Goal: Task Accomplishment & Management: Manage account settings

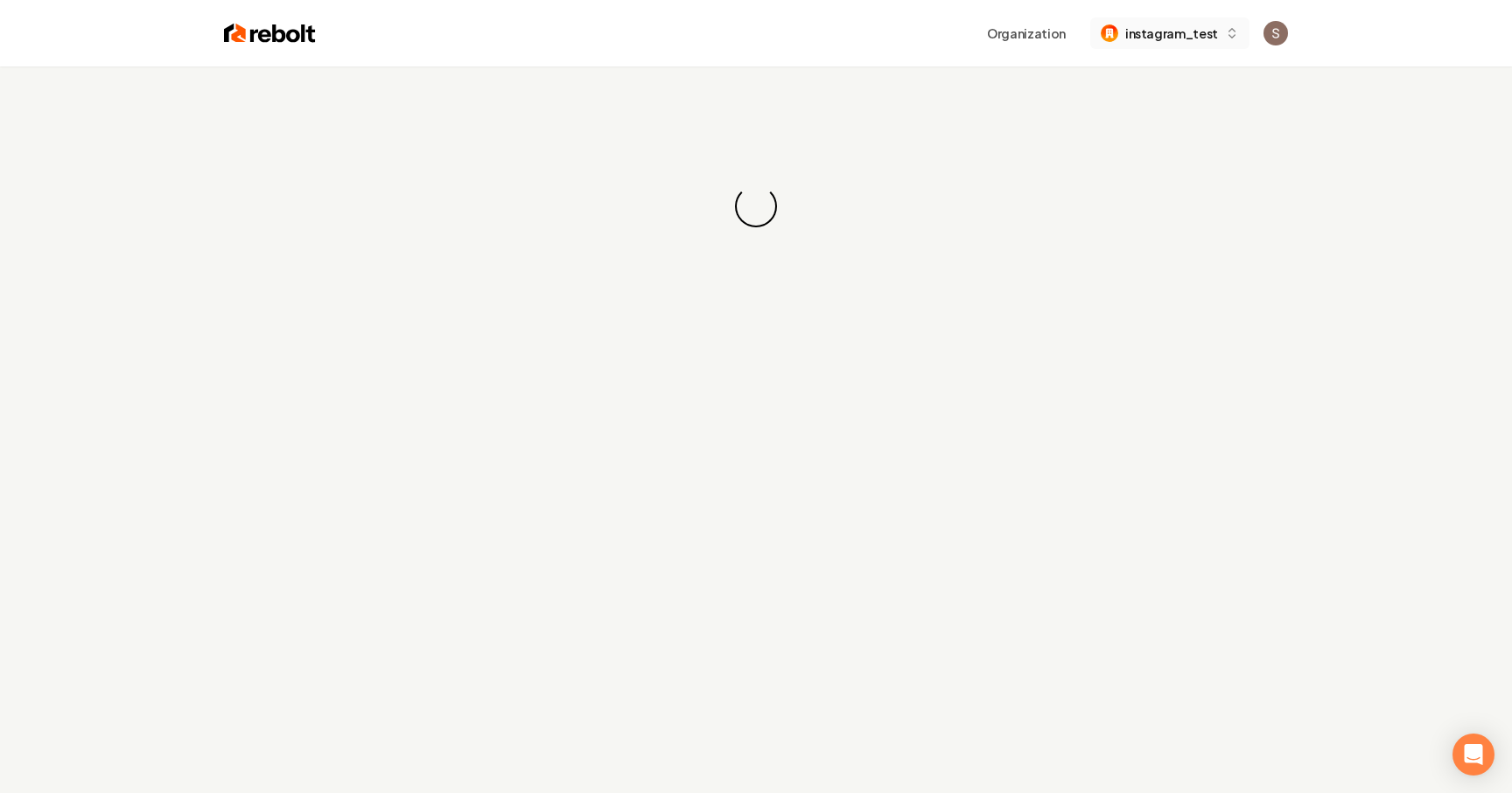
click at [1223, 40] on button "instagram_test" at bounding box center [1170, 33] width 159 height 32
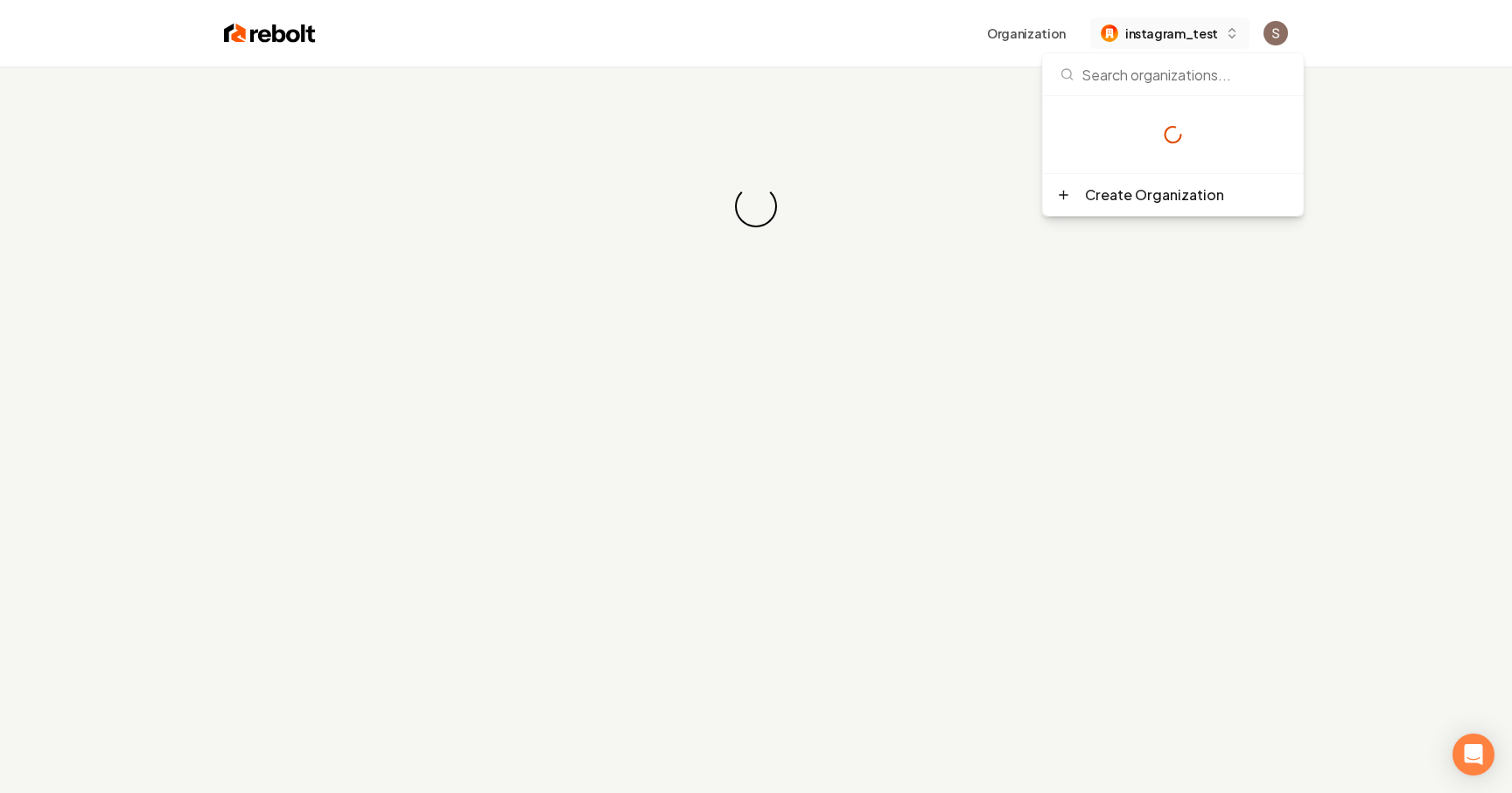
click at [1223, 40] on button "instagram_test" at bounding box center [1170, 33] width 159 height 32
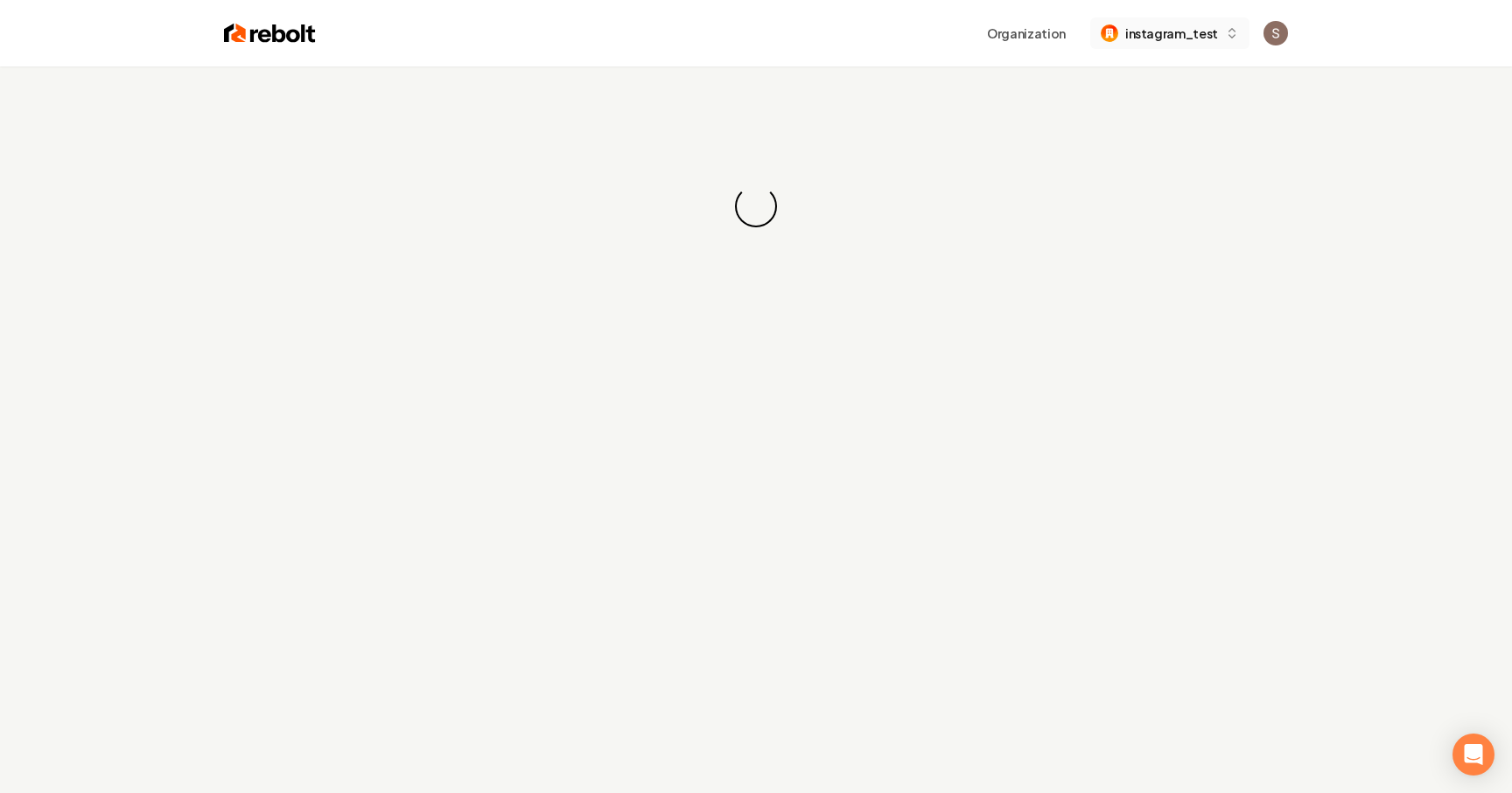
click at [1212, 37] on span "instagram_test" at bounding box center [1171, 34] width 93 height 18
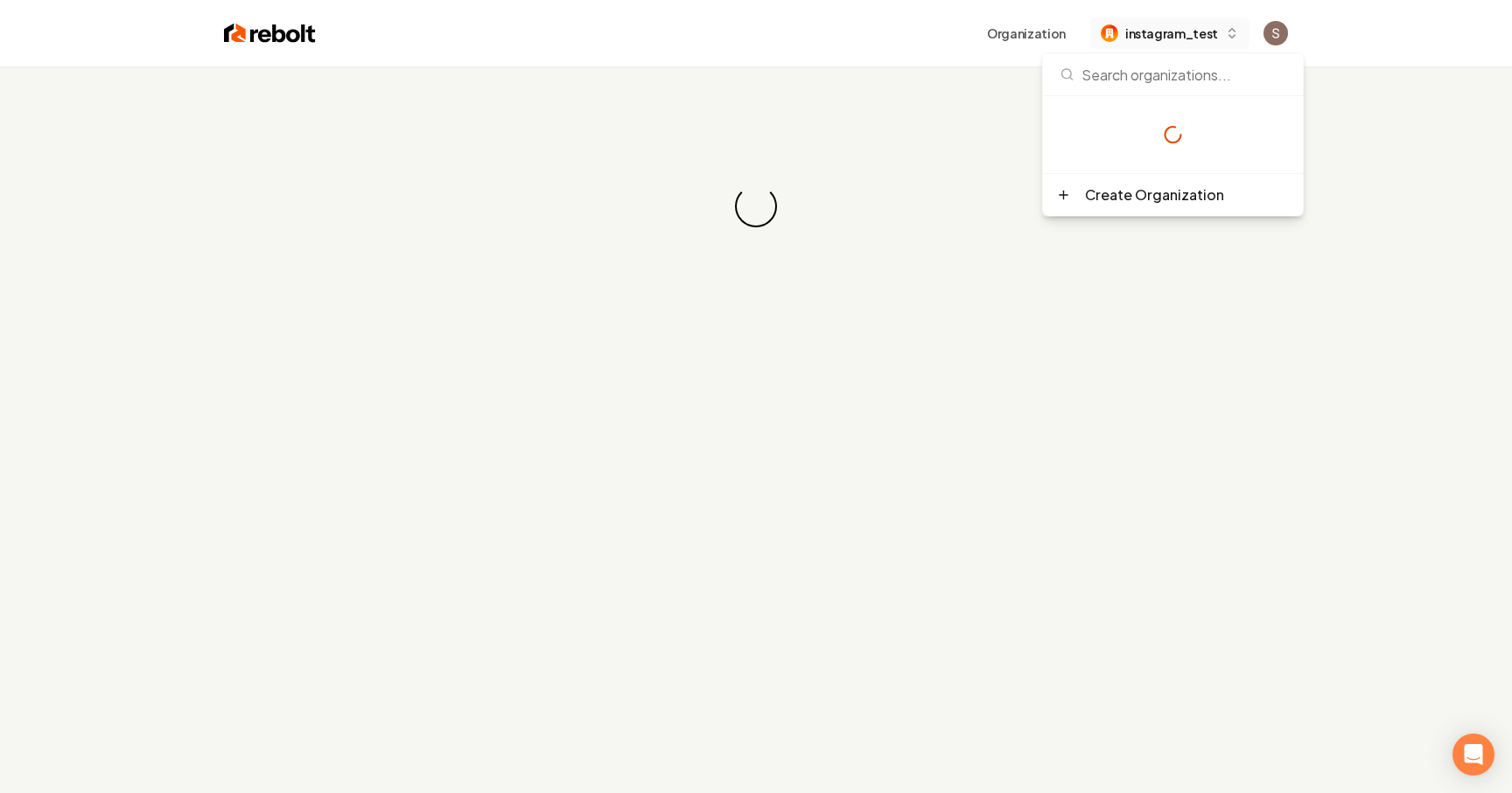
click at [1211, 37] on span "instagram_test" at bounding box center [1171, 34] width 93 height 18
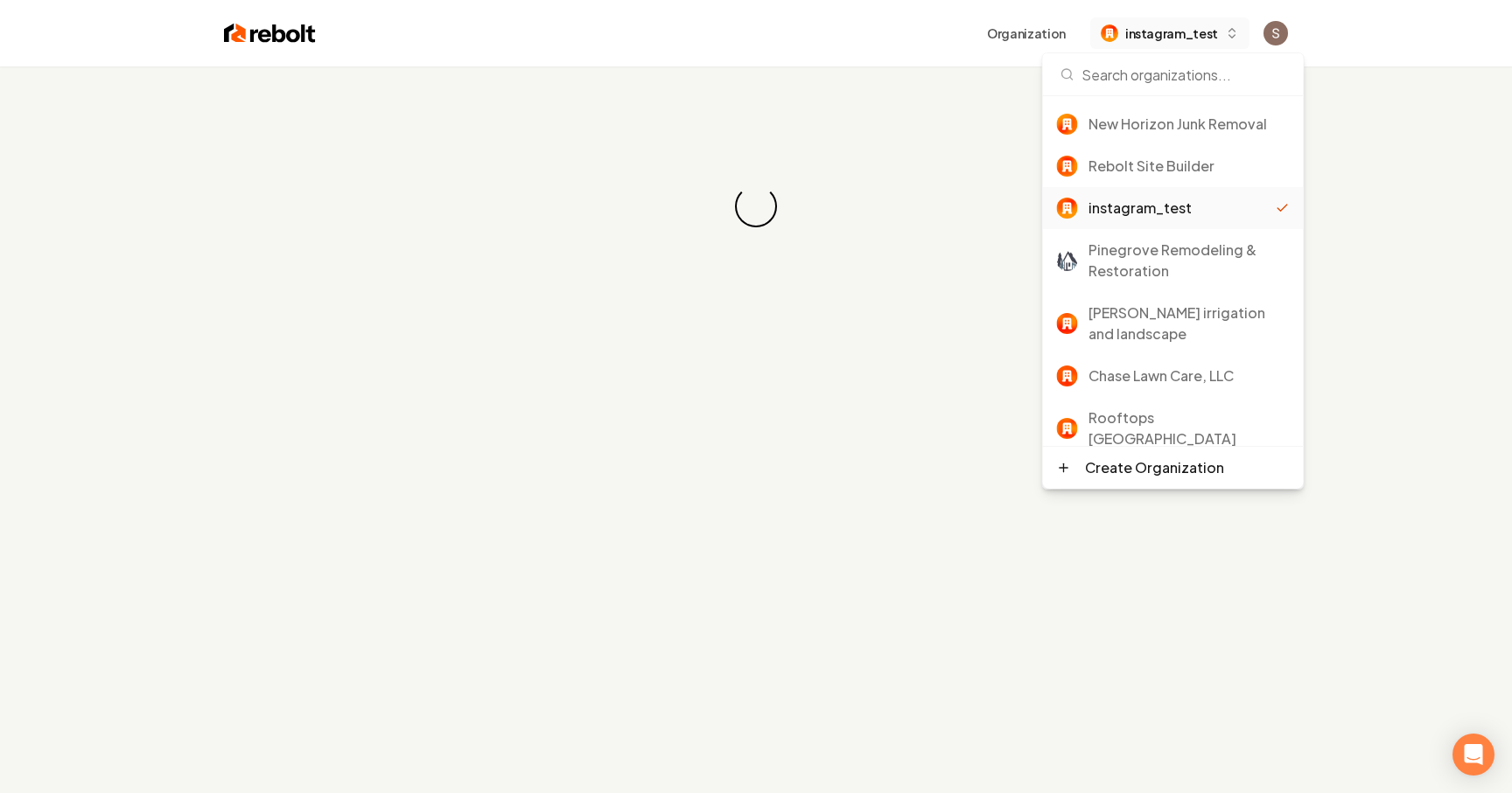
click at [1186, 35] on span "instagram_test" at bounding box center [1171, 34] width 93 height 18
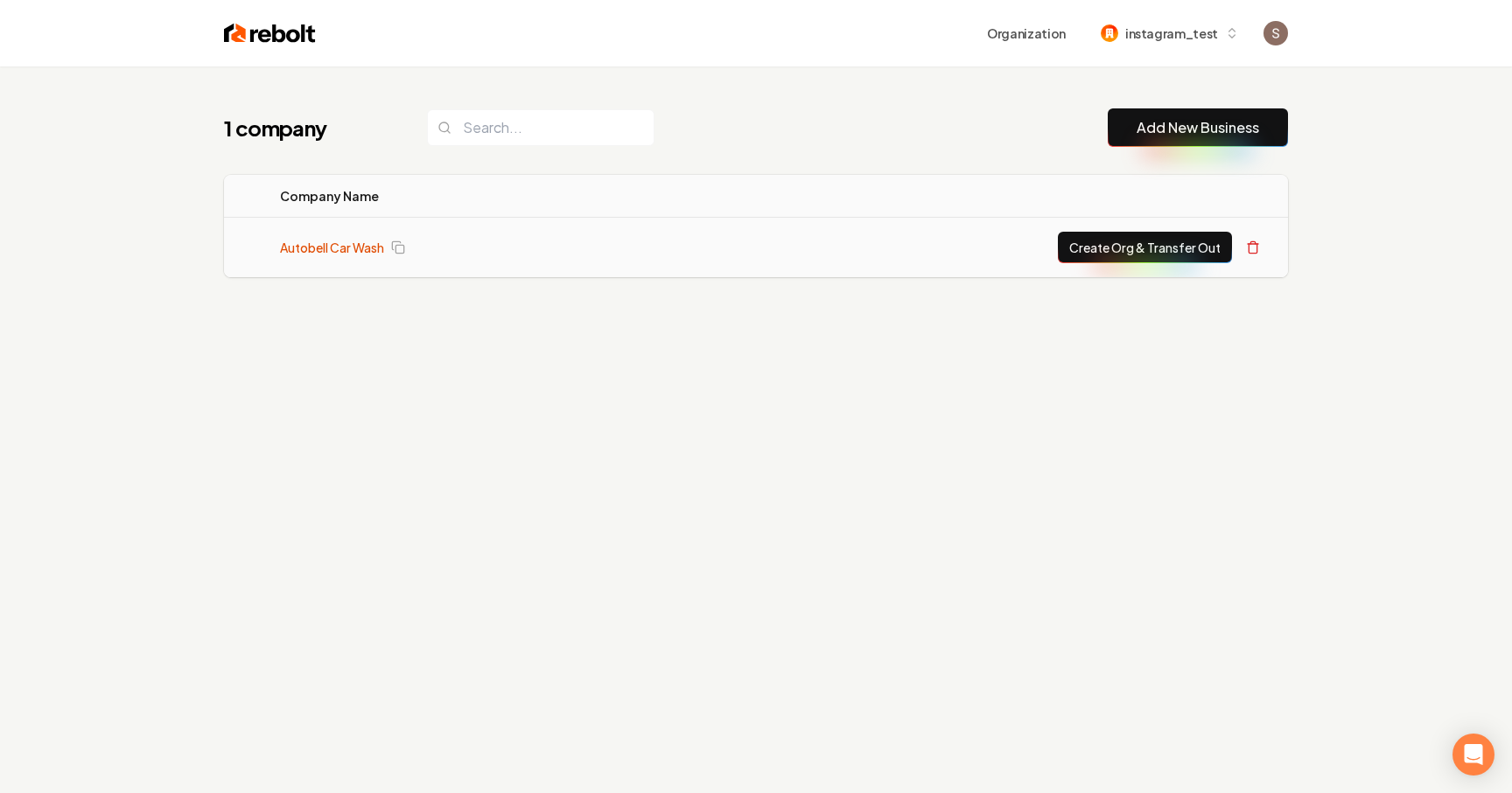
click at [349, 253] on link "Autobell Car Wash" at bounding box center [331, 248] width 104 height 17
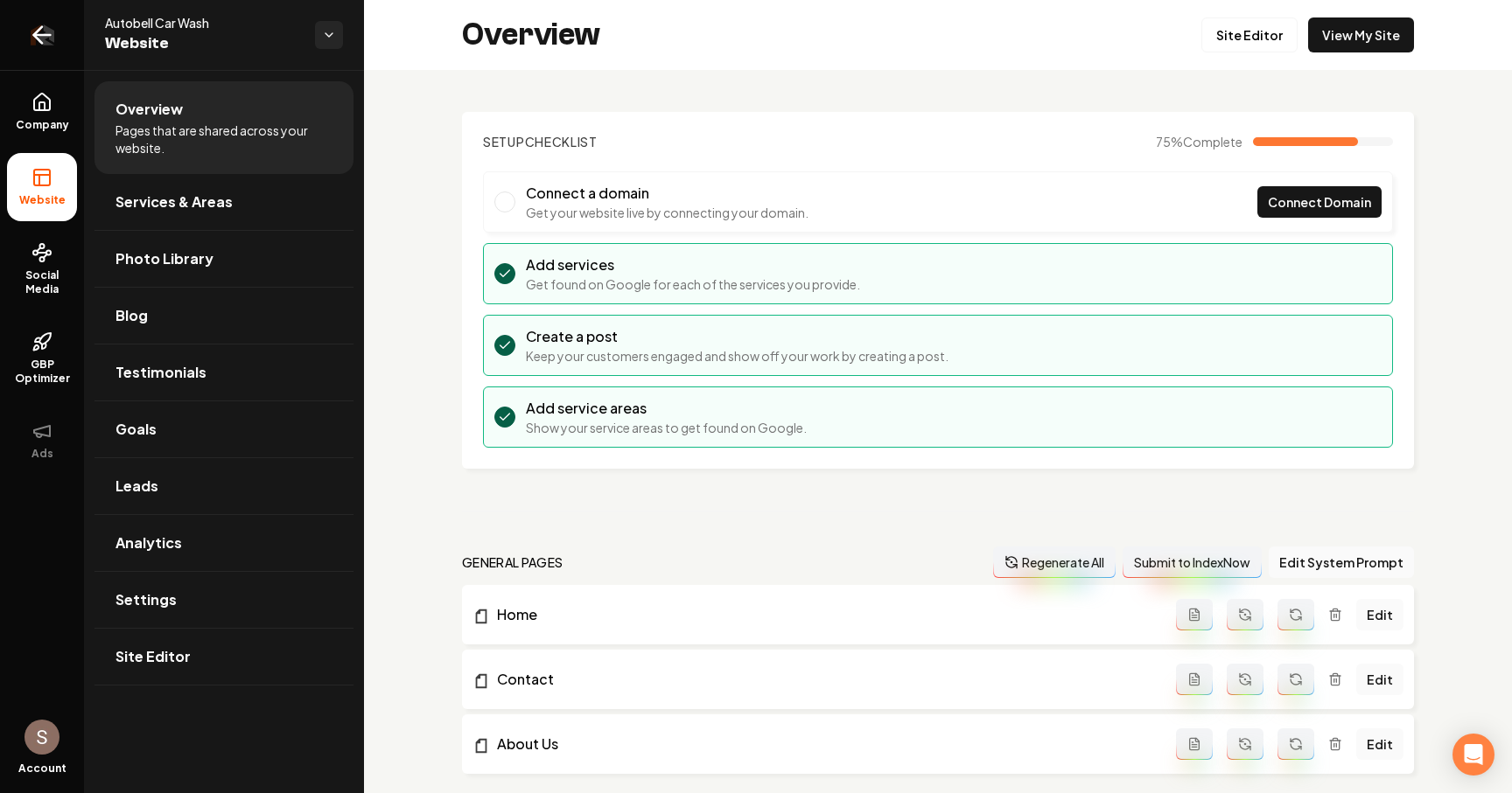
click at [22, 46] on link "Return to dashboard" at bounding box center [41, 35] width 84 height 70
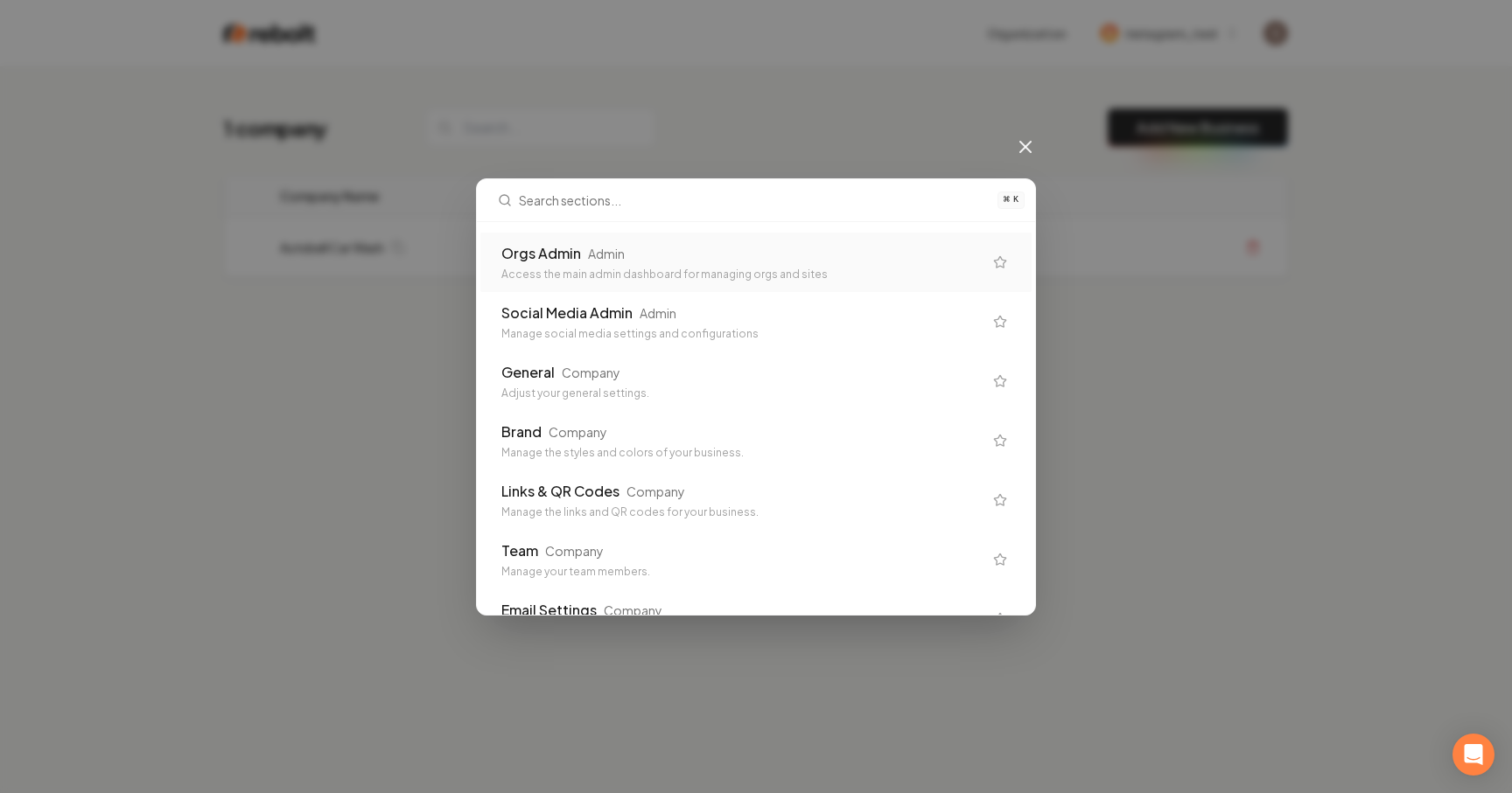
click at [618, 256] on div "Admin" at bounding box center [606, 253] width 37 height 17
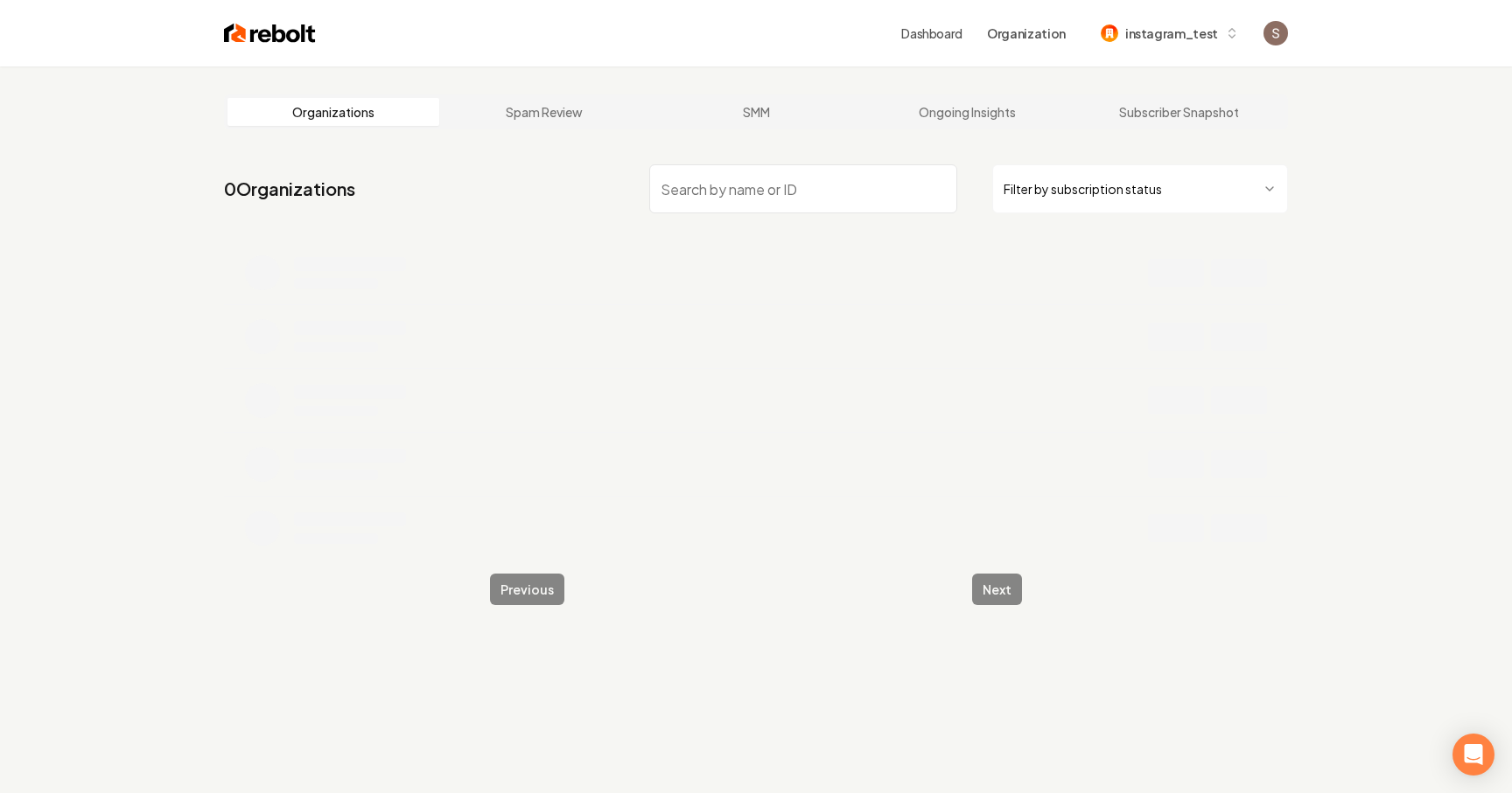
click at [739, 181] on input "search" at bounding box center [803, 188] width 308 height 49
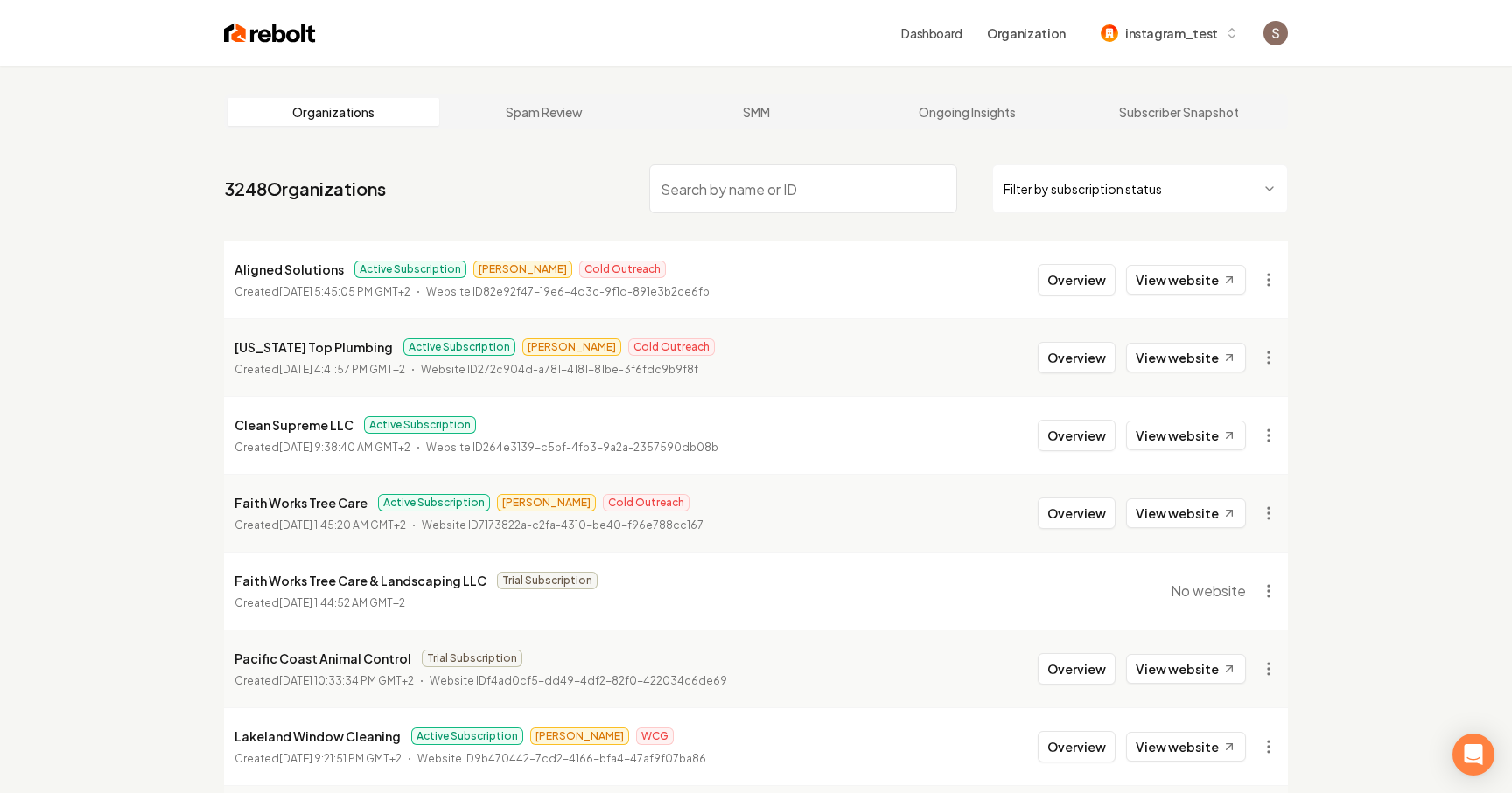
paste input "Optimized Roofing"
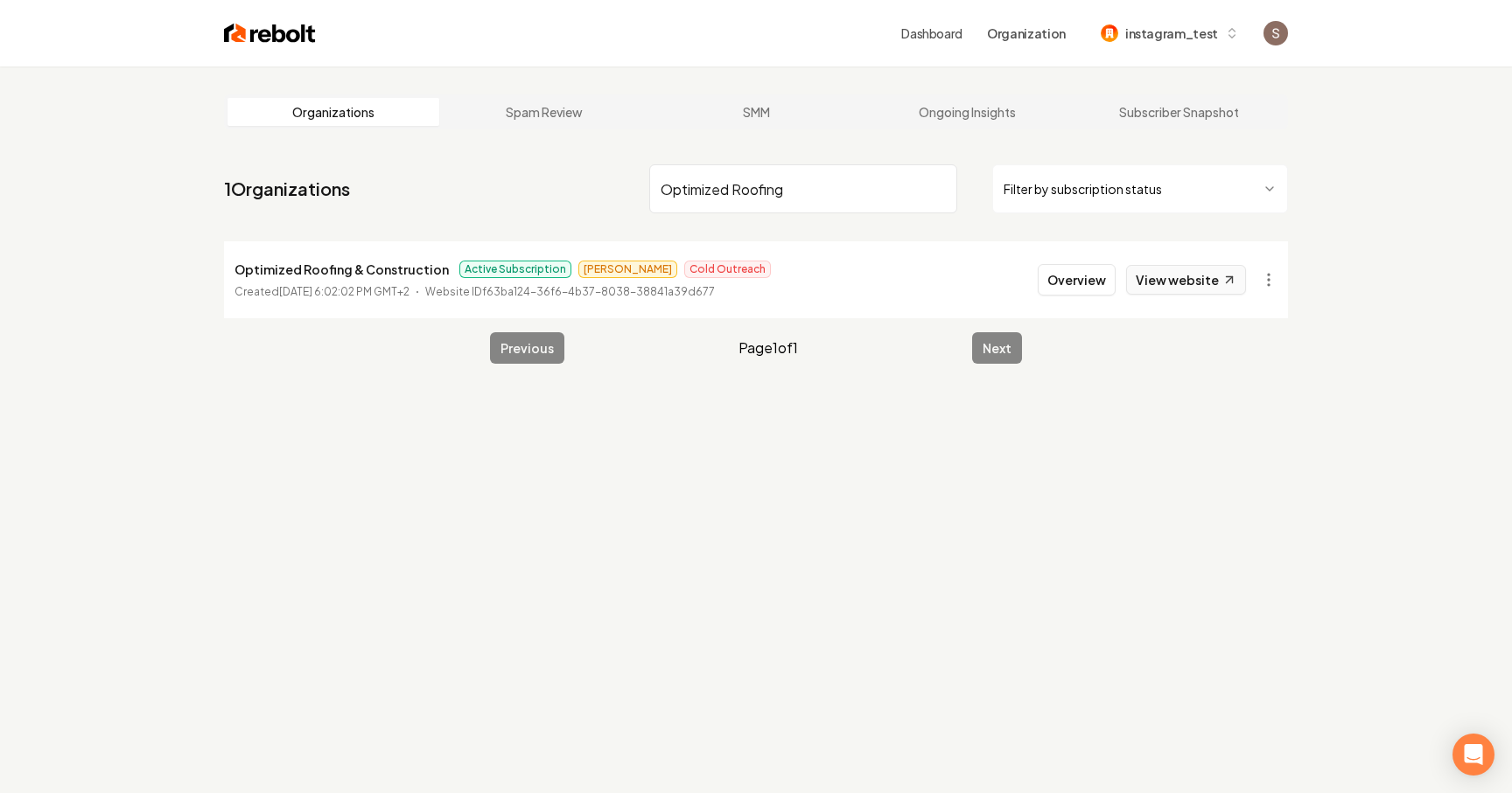
type input "Optimized Roofing"
click at [1167, 283] on link "View website" at bounding box center [1185, 279] width 120 height 30
click at [1092, 283] on button "Overview" at bounding box center [1076, 279] width 78 height 32
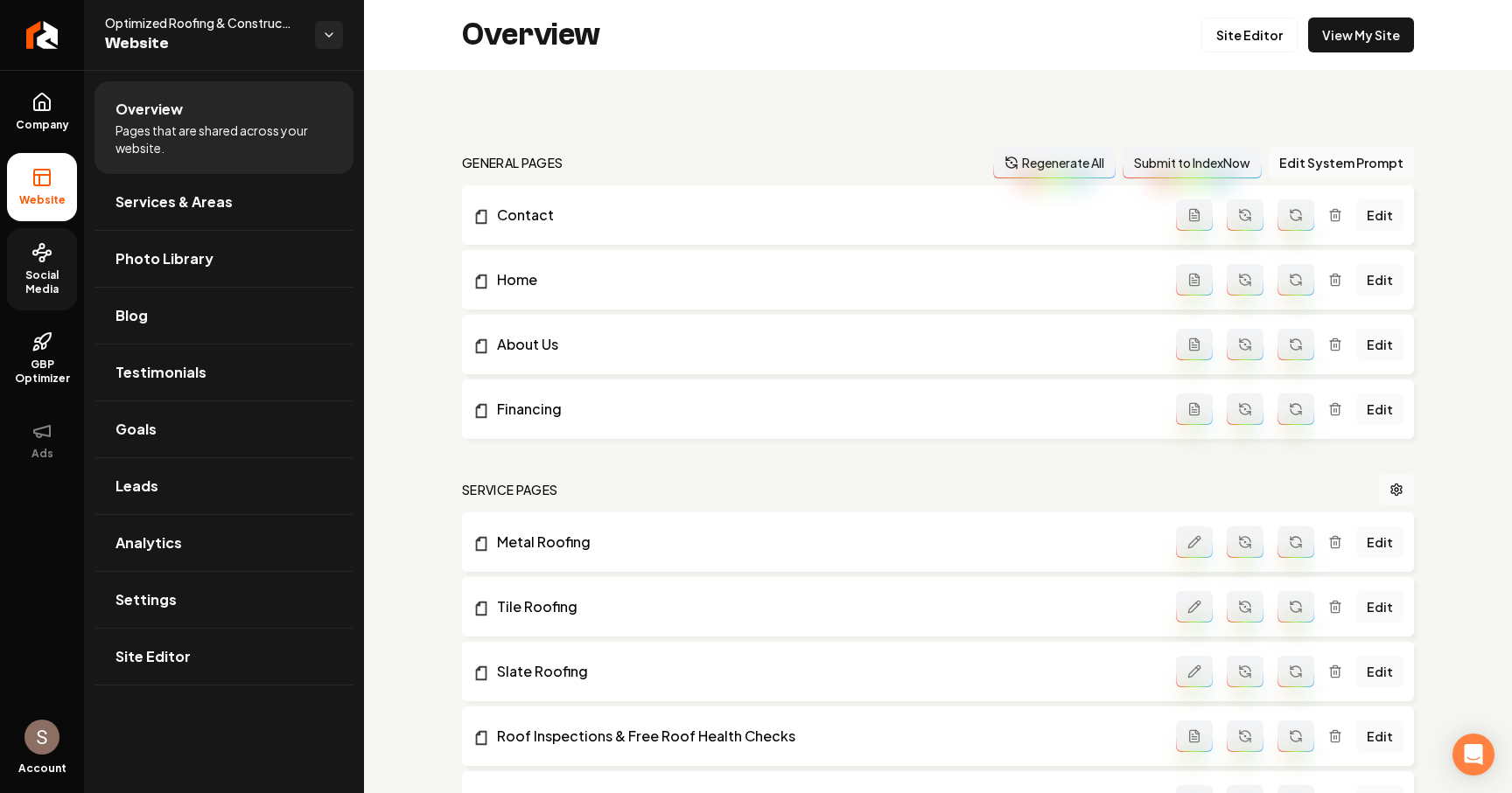
click at [48, 277] on span "Social Media" at bounding box center [41, 282] width 70 height 28
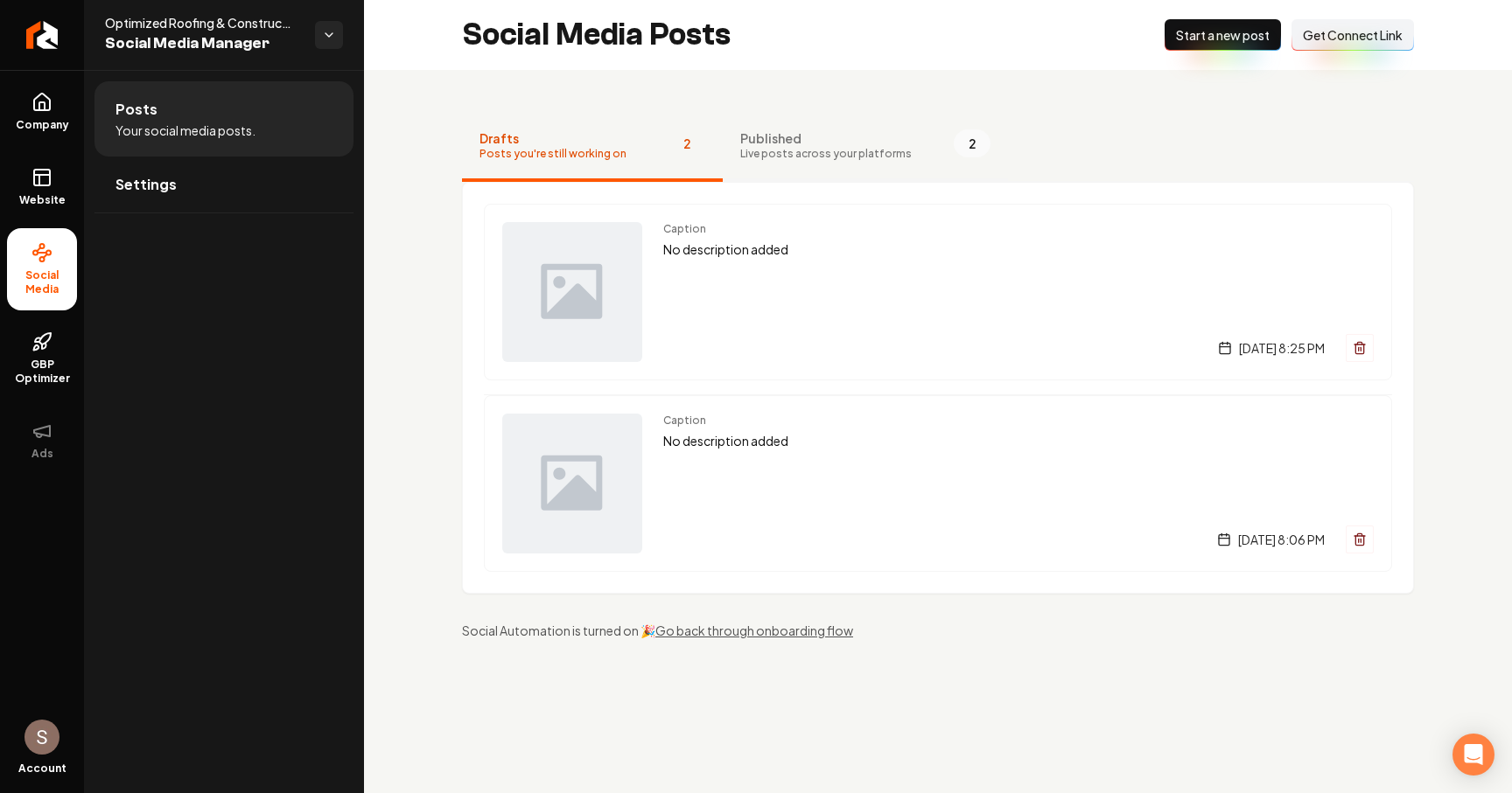
click at [890, 153] on span "Live posts across your platforms" at bounding box center [826, 154] width 172 height 14
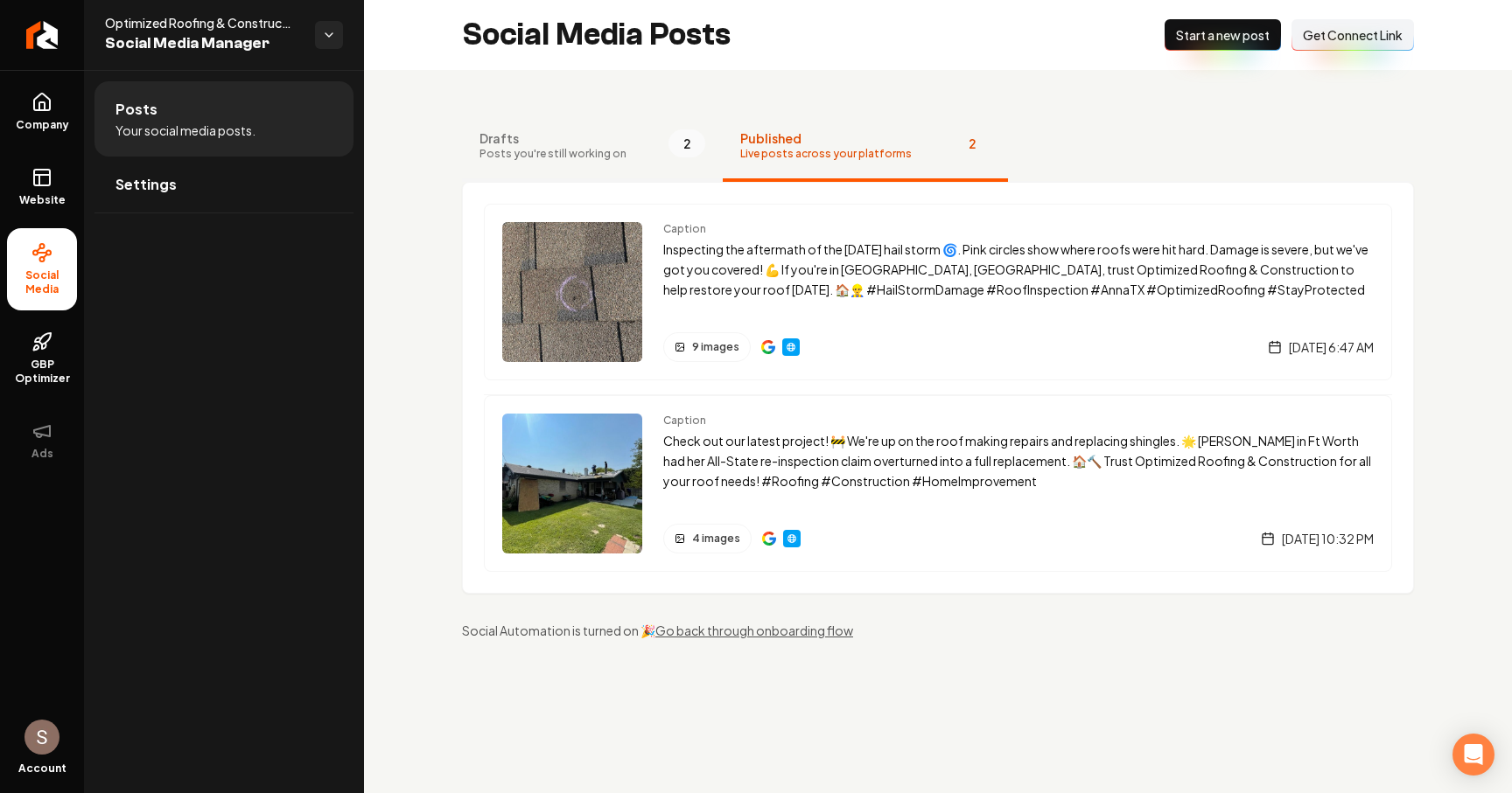
click at [598, 138] on span "Drafts" at bounding box center [552, 138] width 147 height 17
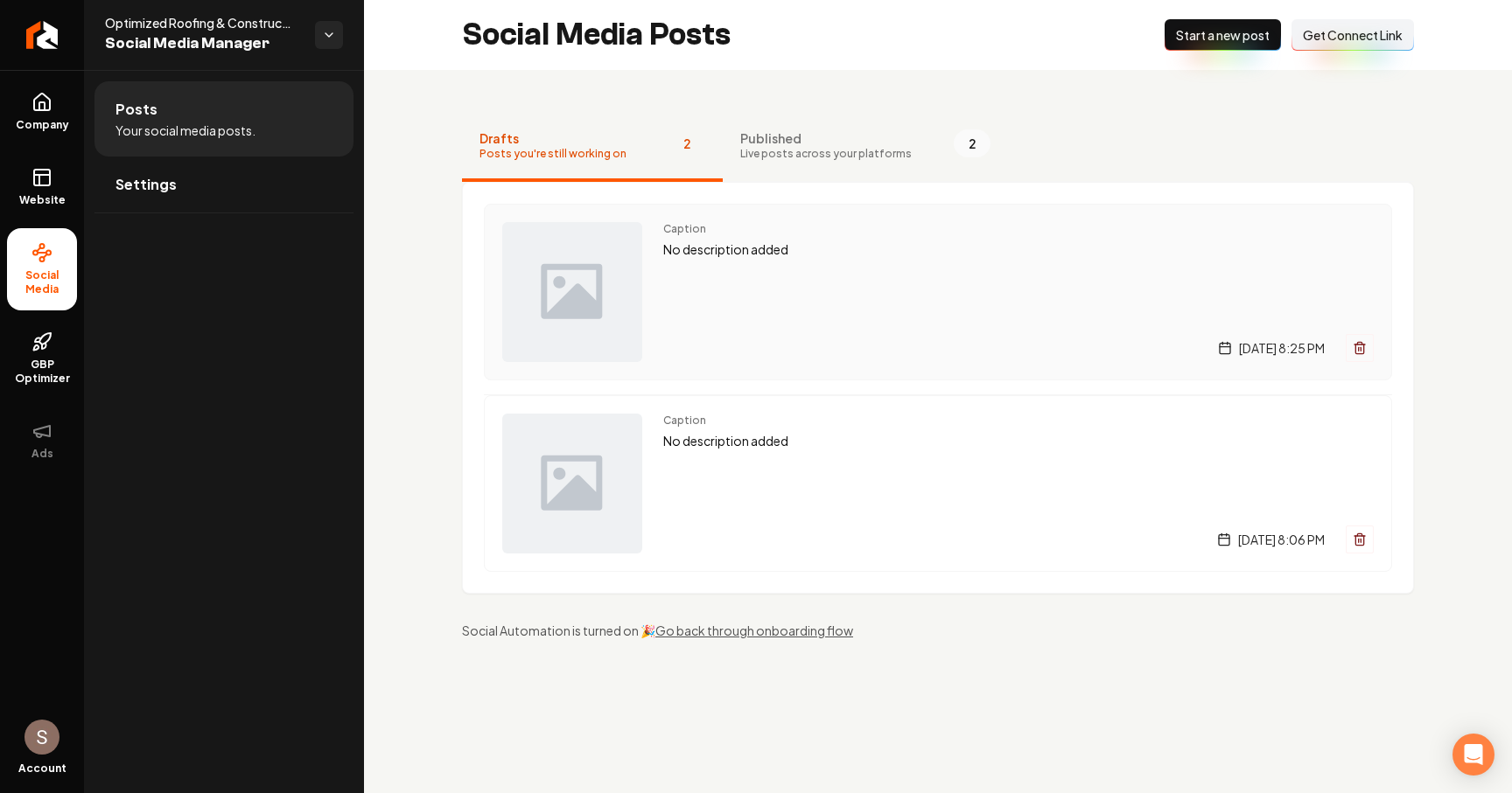
click at [786, 289] on div "Caption No description added [DATE] 8:25 PM" at bounding box center [1018, 292] width 711 height 140
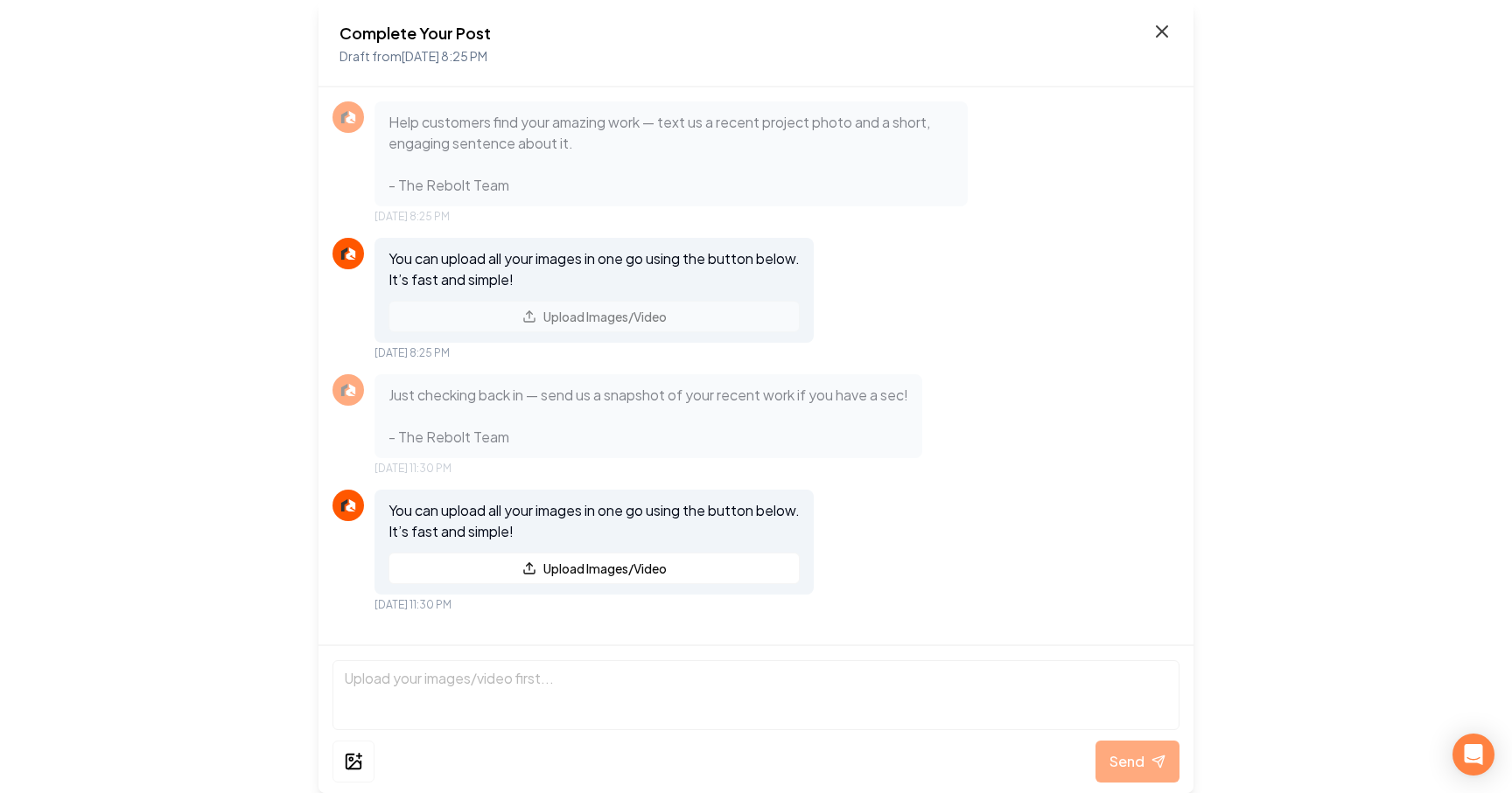
click at [1159, 35] on icon at bounding box center [1162, 32] width 21 height 21
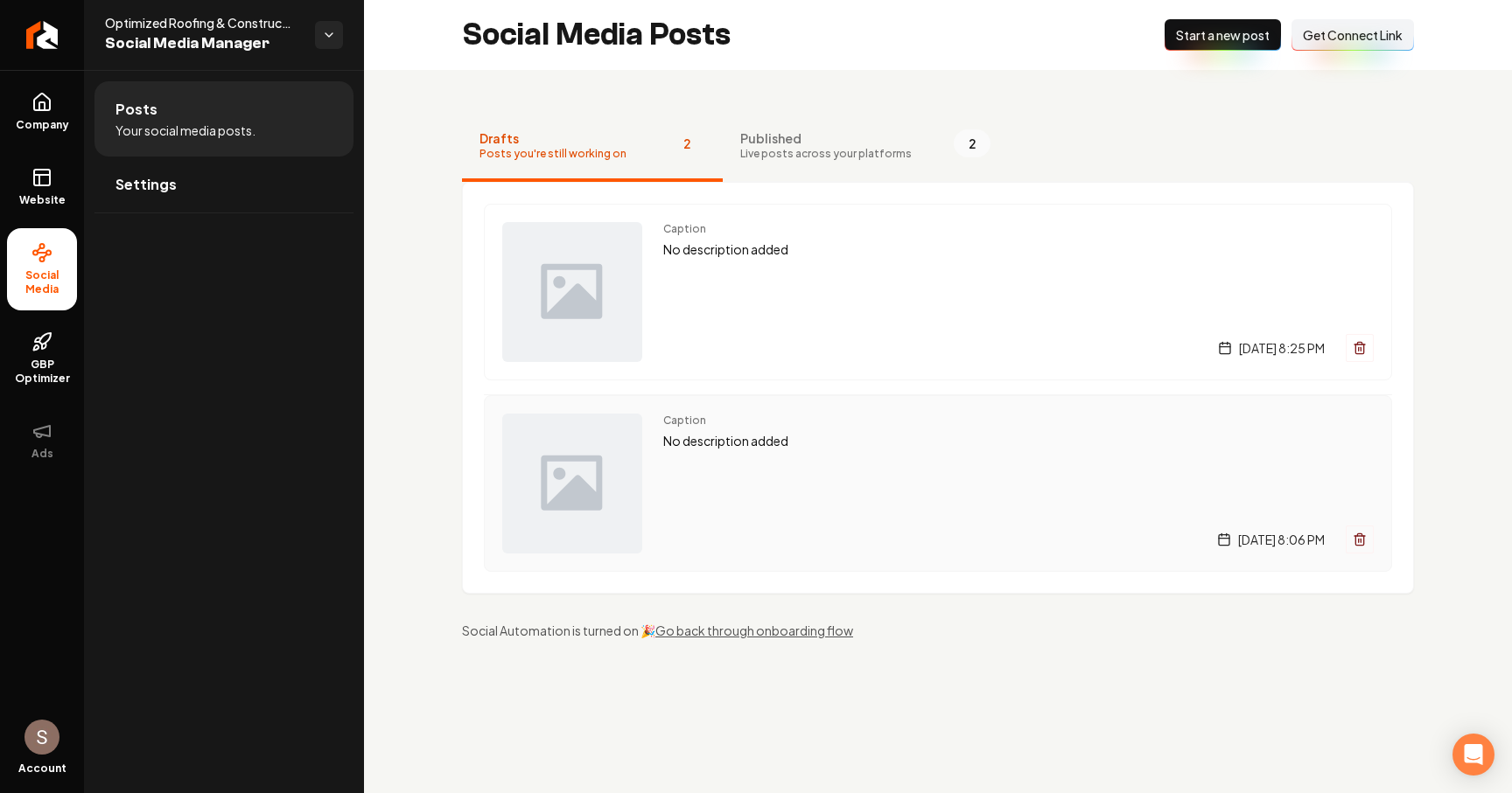
click at [770, 452] on div "Caption No description added [DATE] 8:06 PM" at bounding box center [1018, 484] width 711 height 140
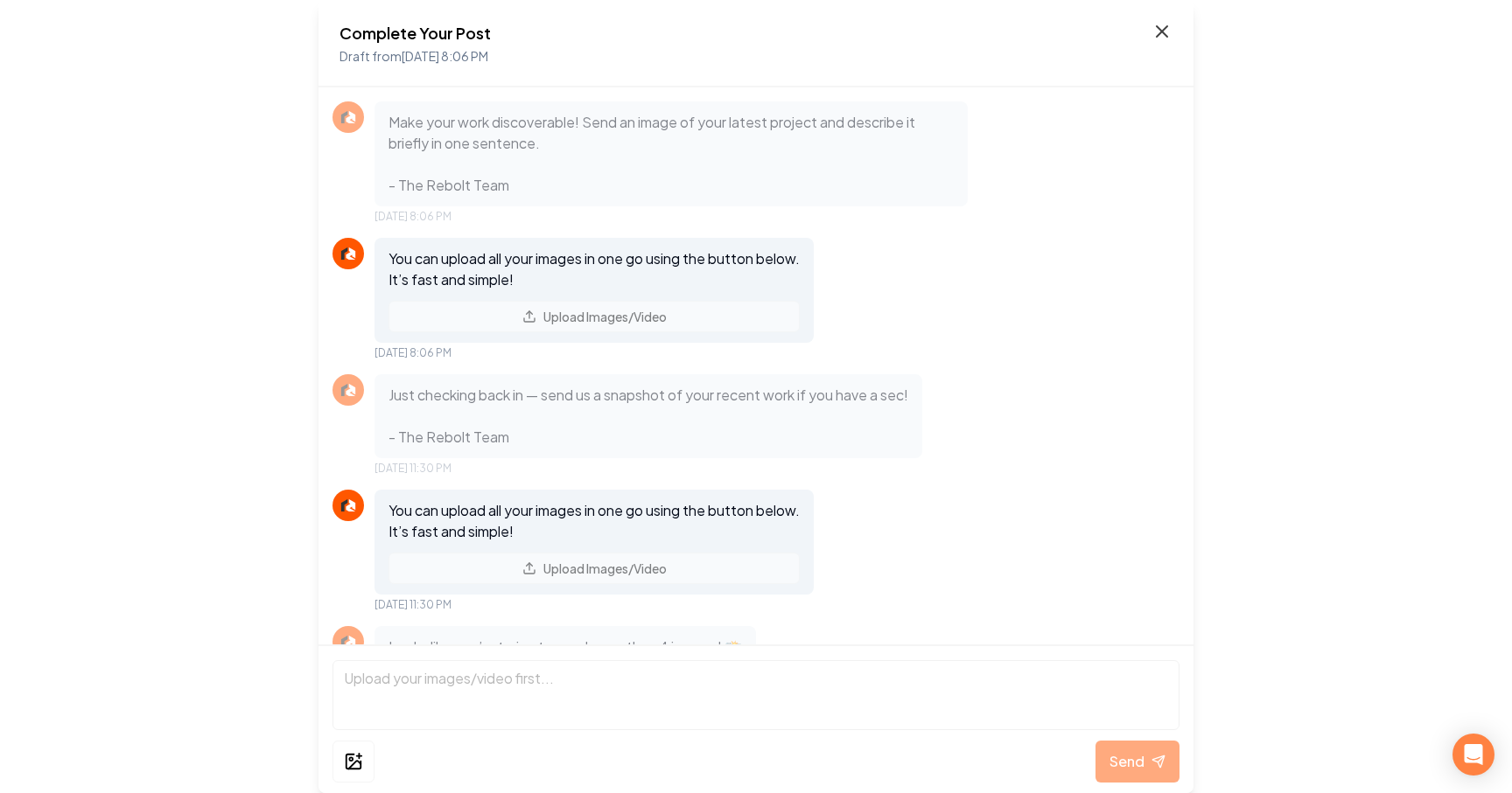
click at [1153, 28] on icon at bounding box center [1162, 32] width 21 height 21
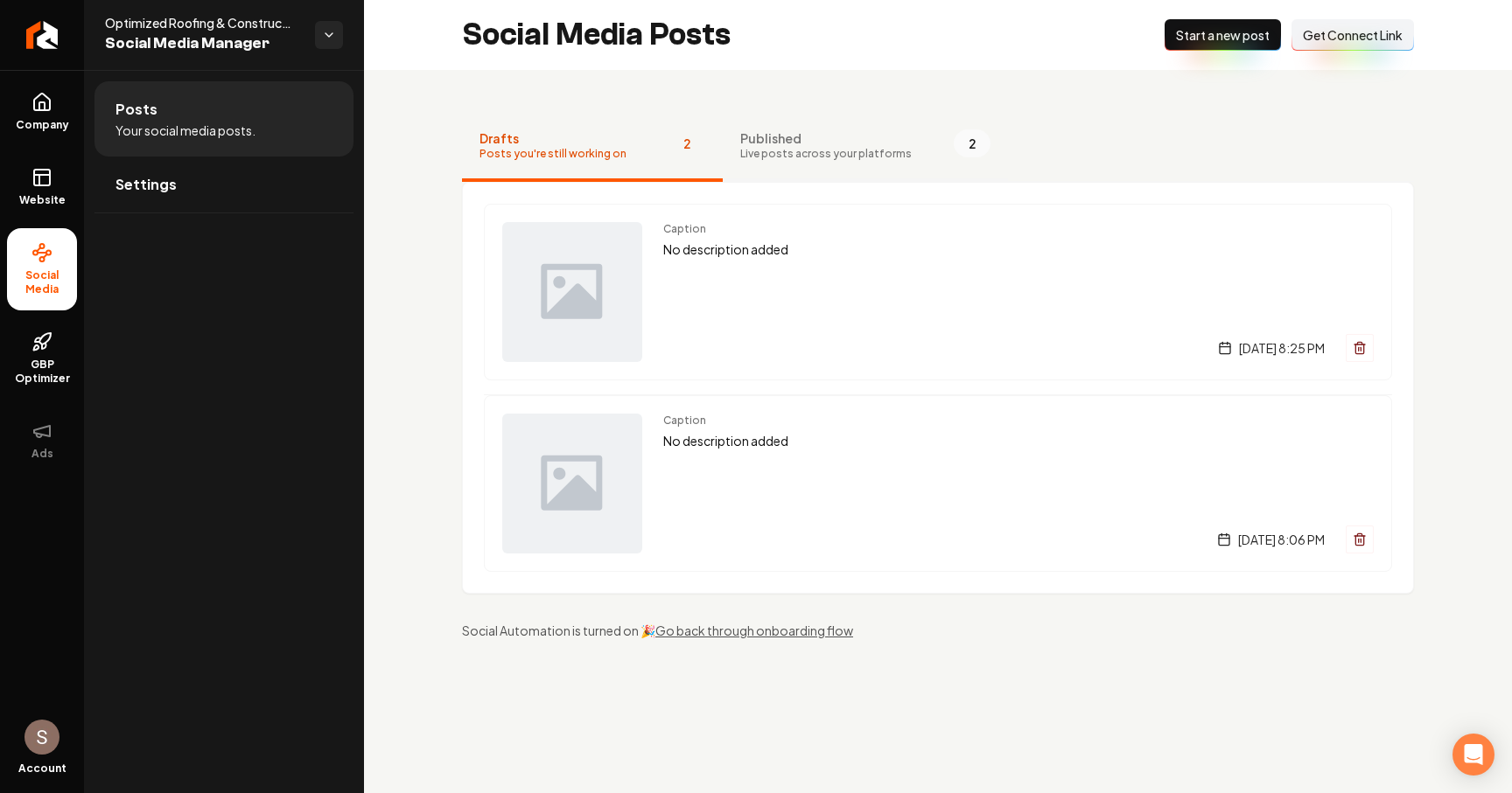
click at [762, 156] on span "Live posts across your platforms" at bounding box center [826, 154] width 172 height 14
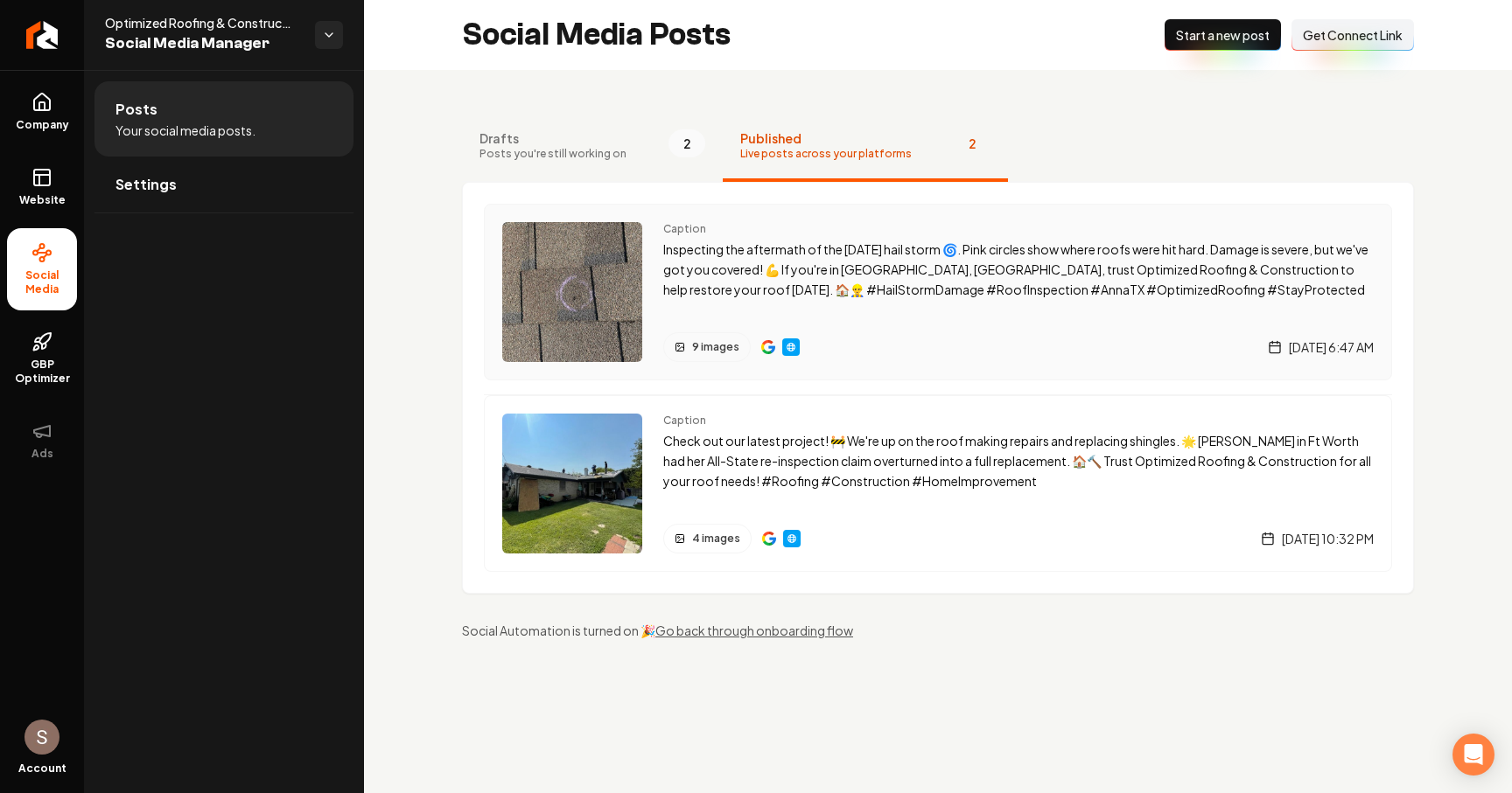
click at [898, 290] on p "Inspecting the aftermath of the [DATE] hail storm 🌀. Pink circles show where ro…" at bounding box center [1018, 270] width 711 height 60
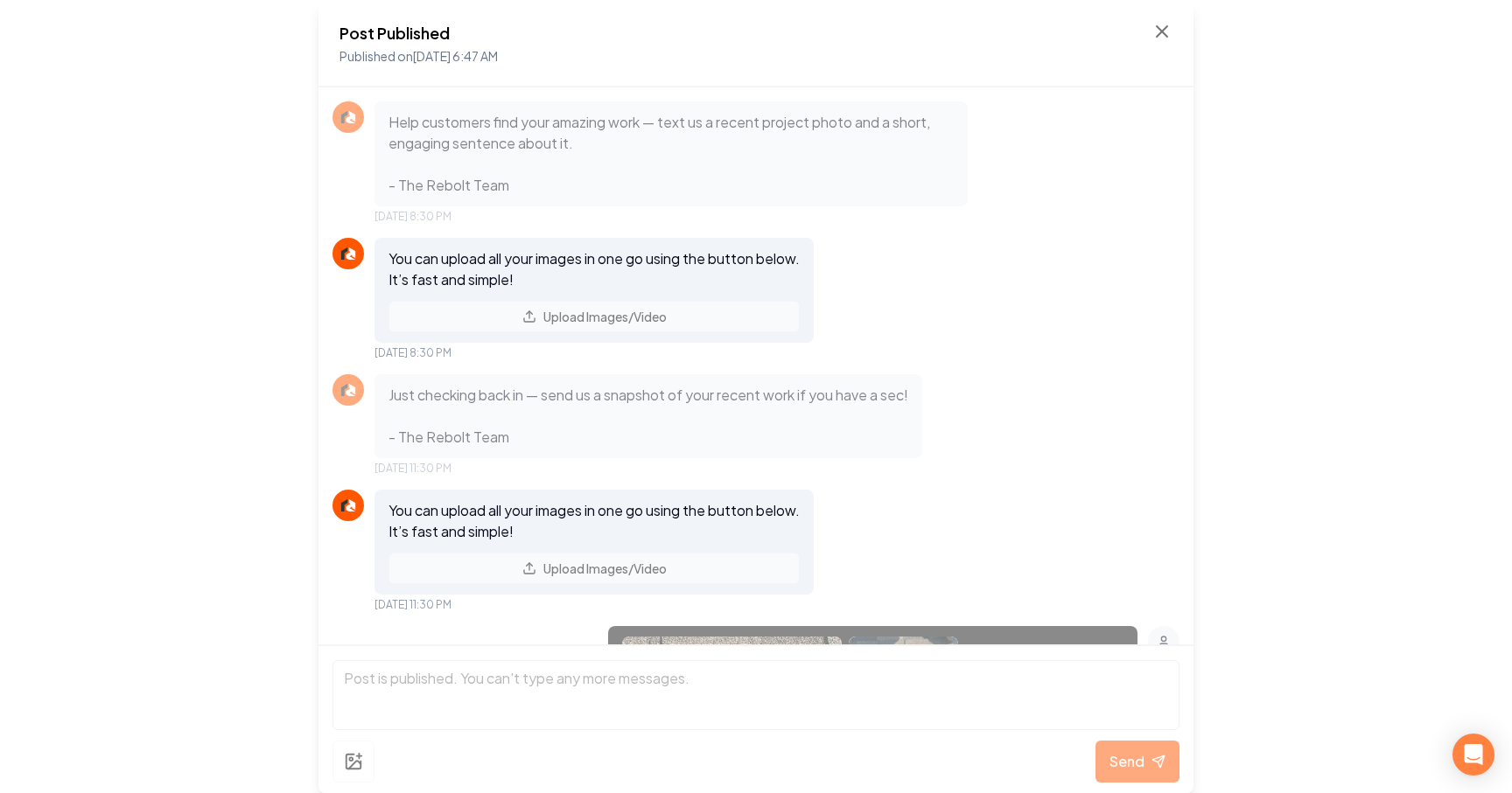
click at [894, 564] on div "You can upload all your images in one go using the button below. It’s fast and …" at bounding box center [756, 551] width 847 height 123
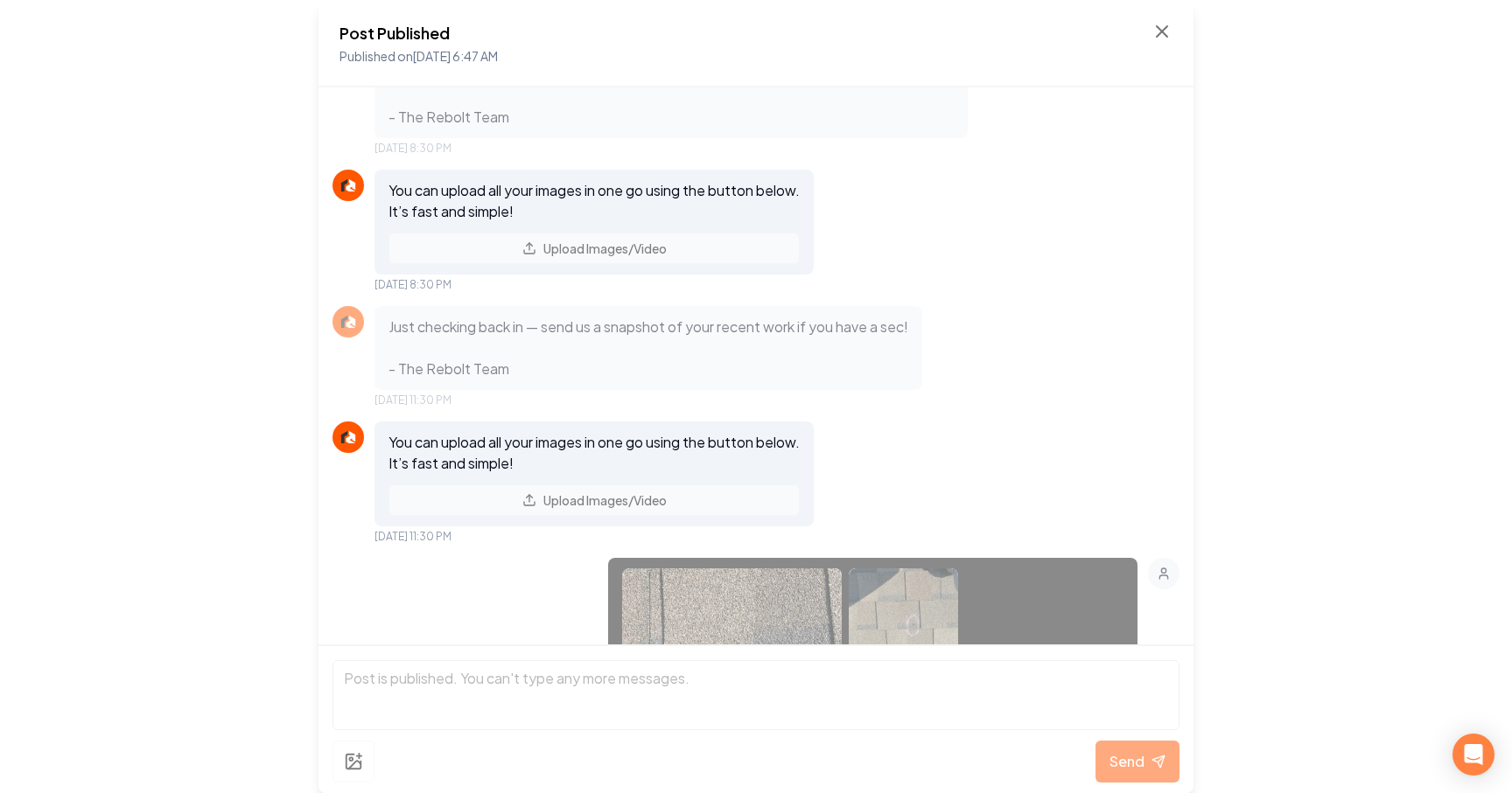
scroll to position [181, 0]
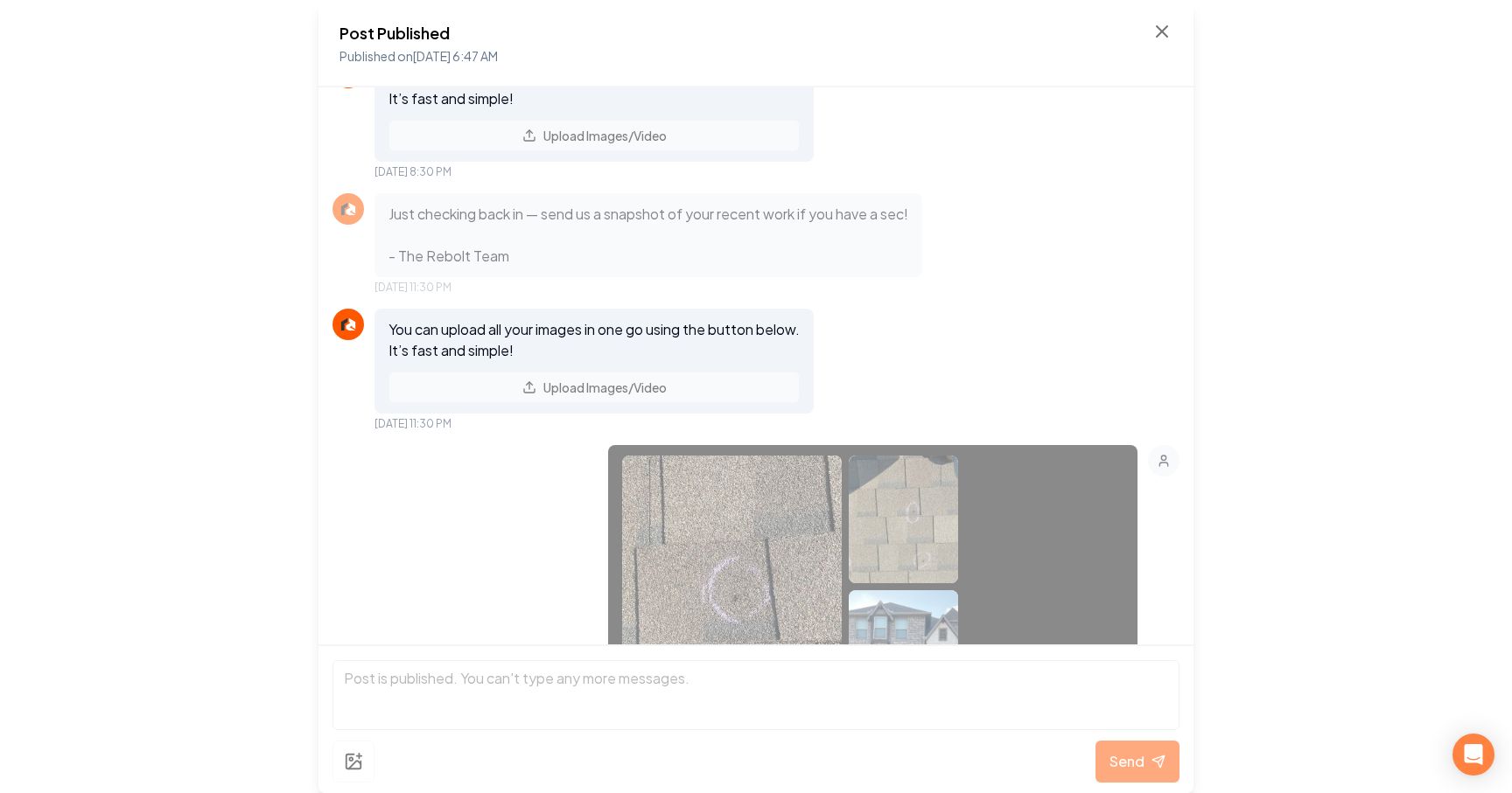
click at [933, 332] on div "You can upload all your images in one go using the button below. It’s fast and …" at bounding box center [756, 371] width 847 height 123
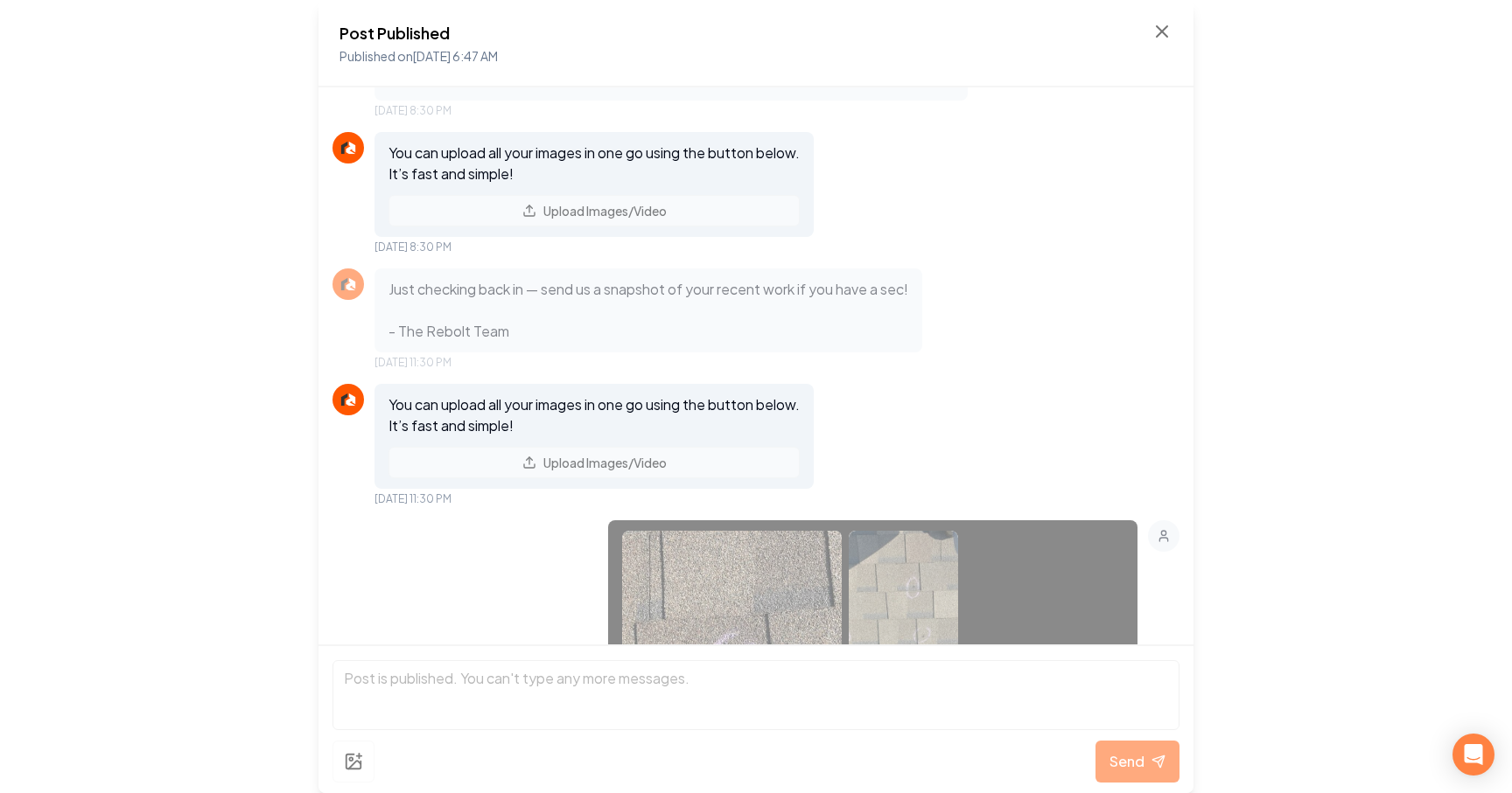
scroll to position [31, 0]
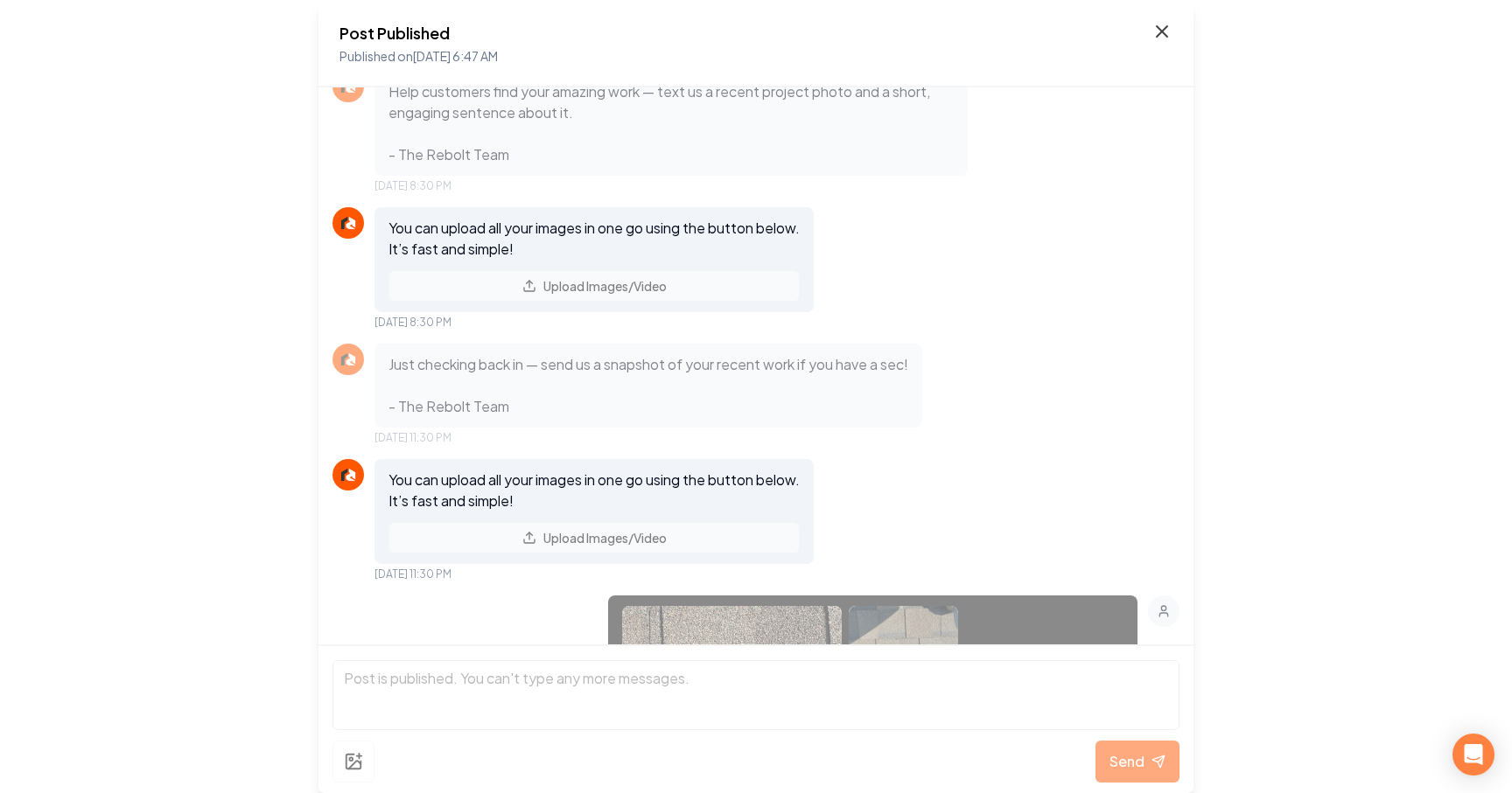
click at [1153, 30] on icon at bounding box center [1162, 32] width 21 height 21
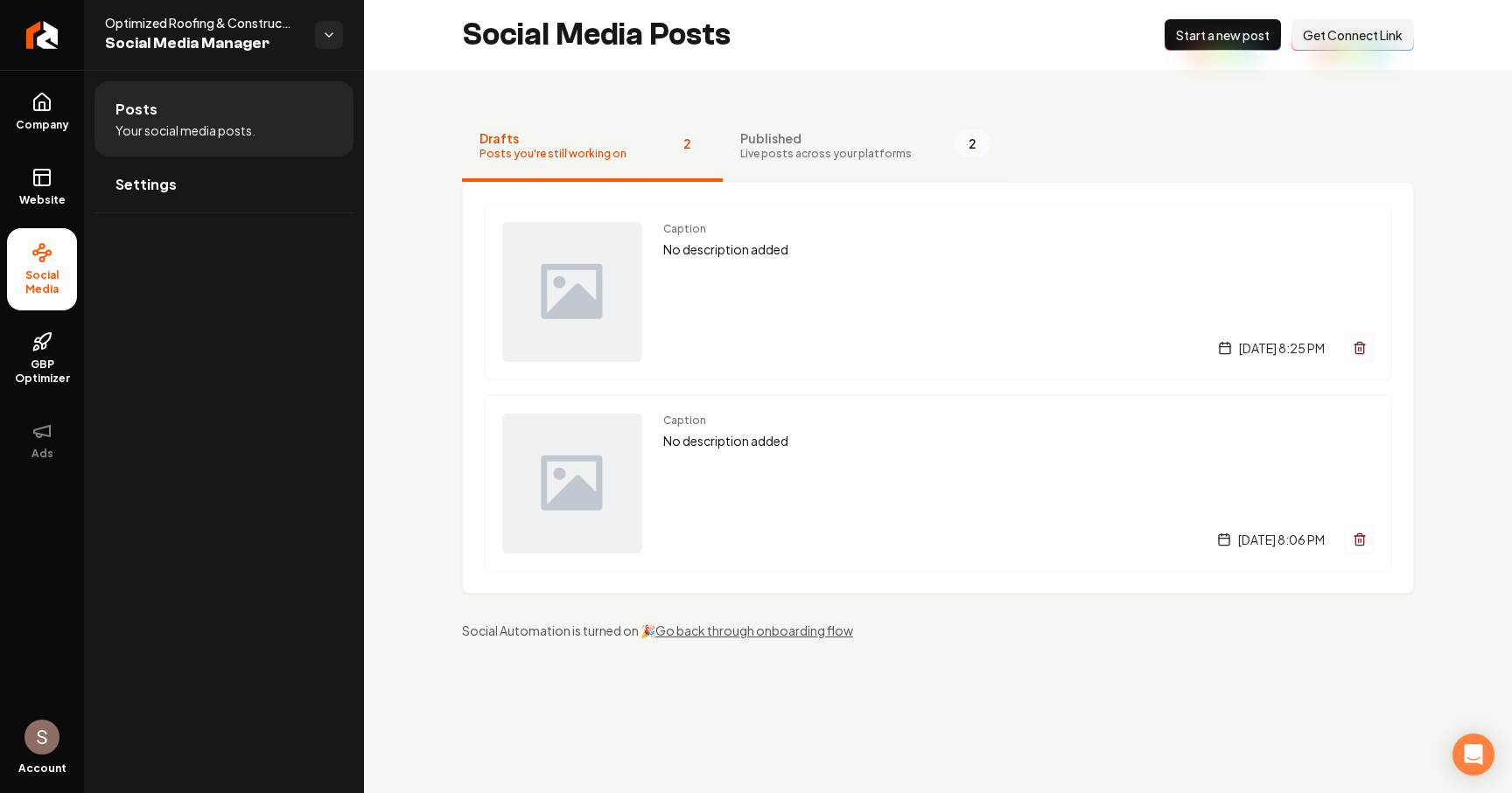
click at [771, 151] on span "Live posts across your platforms" at bounding box center [826, 154] width 172 height 14
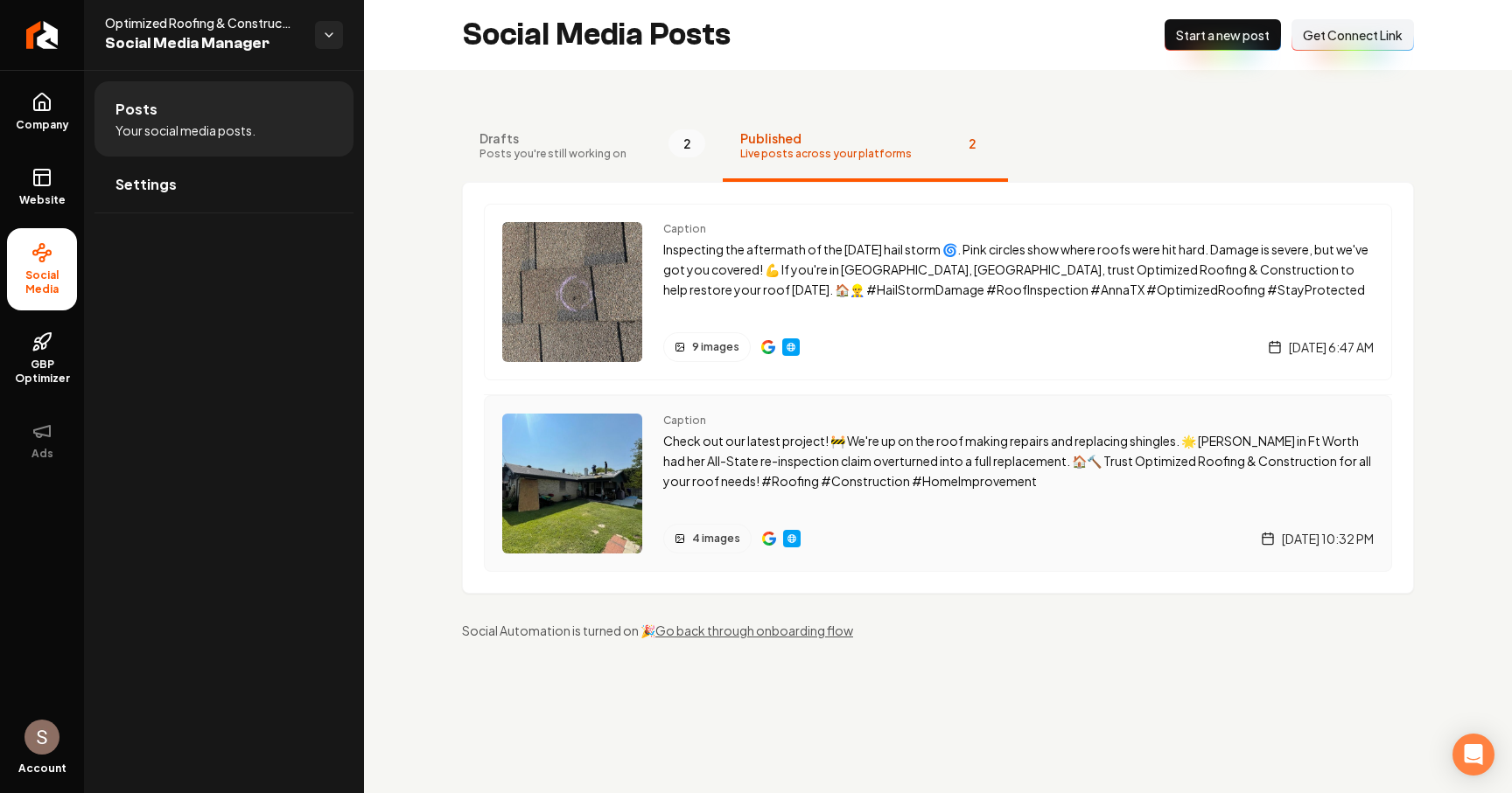
click at [772, 439] on p "Check out our latest project! 🚧 We're up on the roof making repairs and replaci…" at bounding box center [1018, 461] width 711 height 60
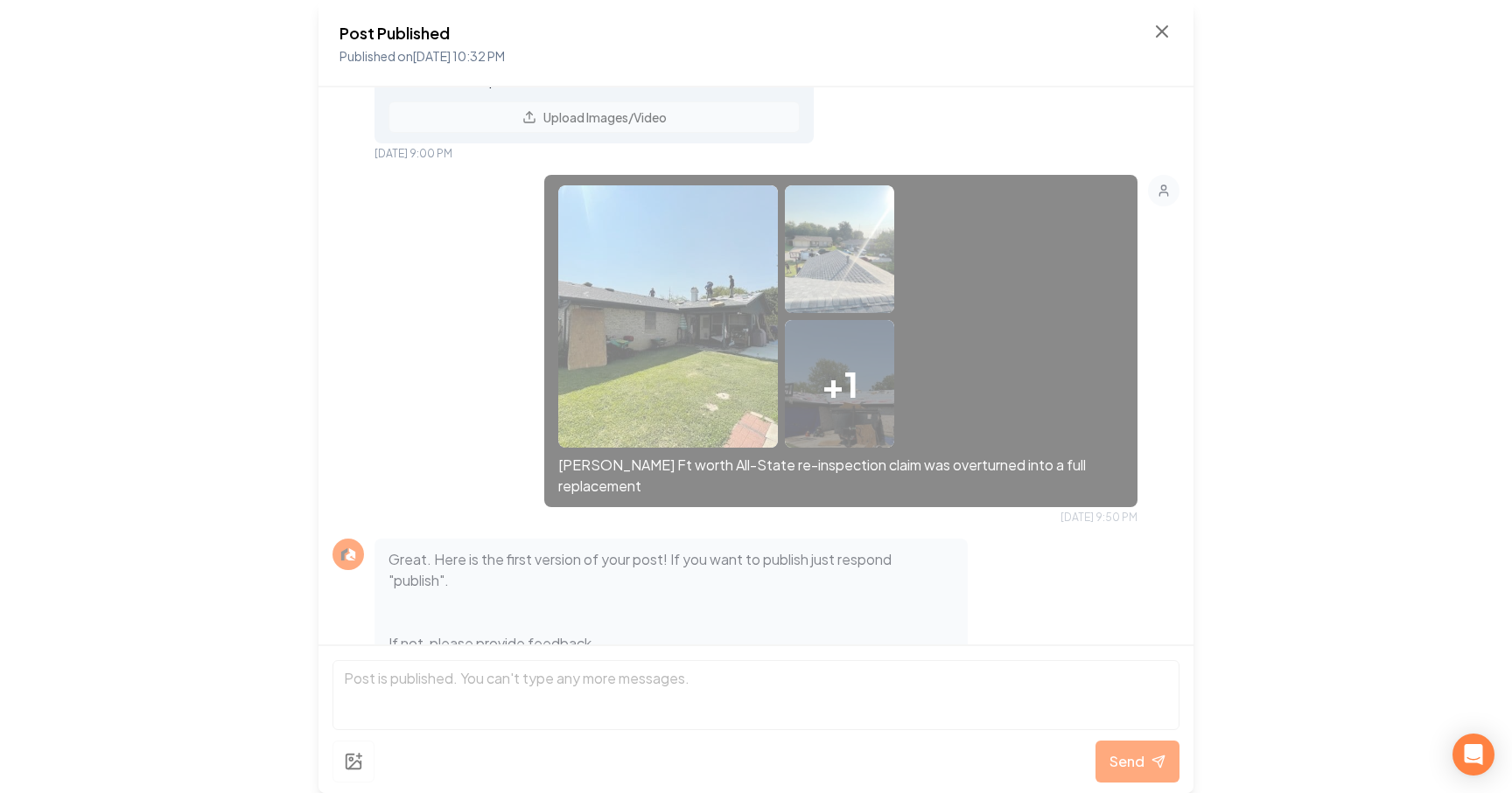
scroll to position [466, 0]
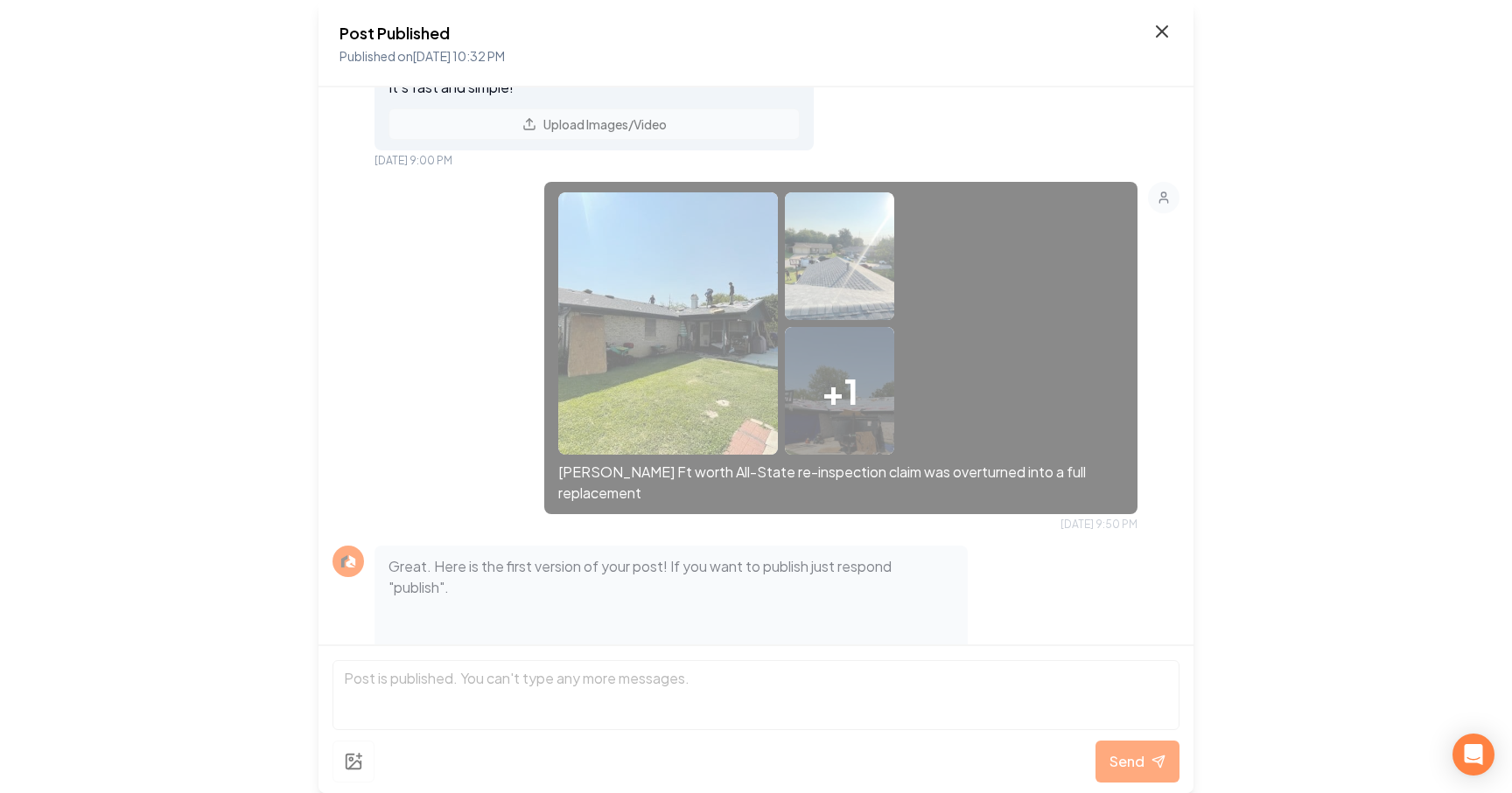
click at [1165, 27] on icon at bounding box center [1161, 31] width 11 height 11
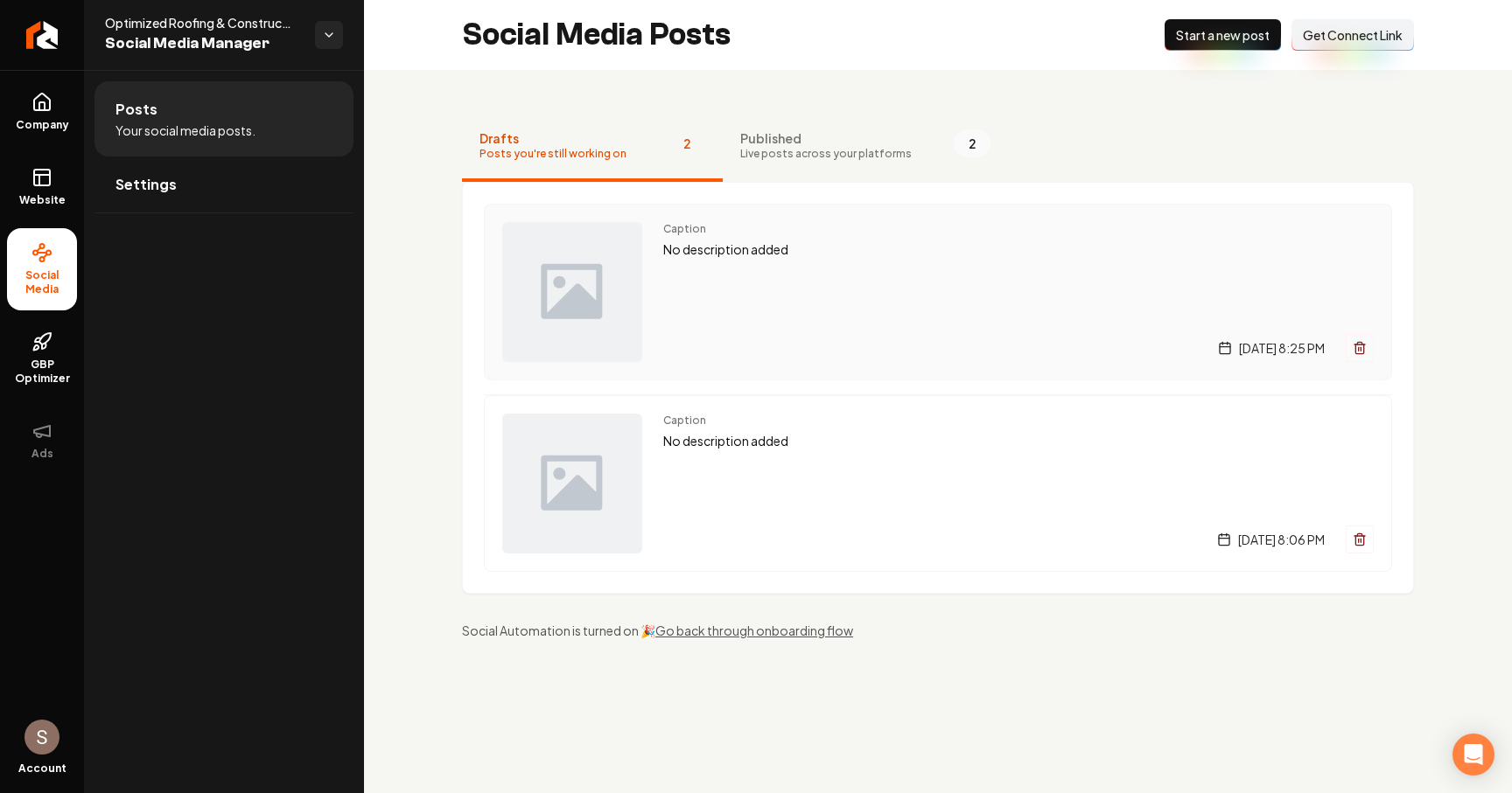
click at [903, 251] on p "No description added" at bounding box center [1018, 250] width 711 height 20
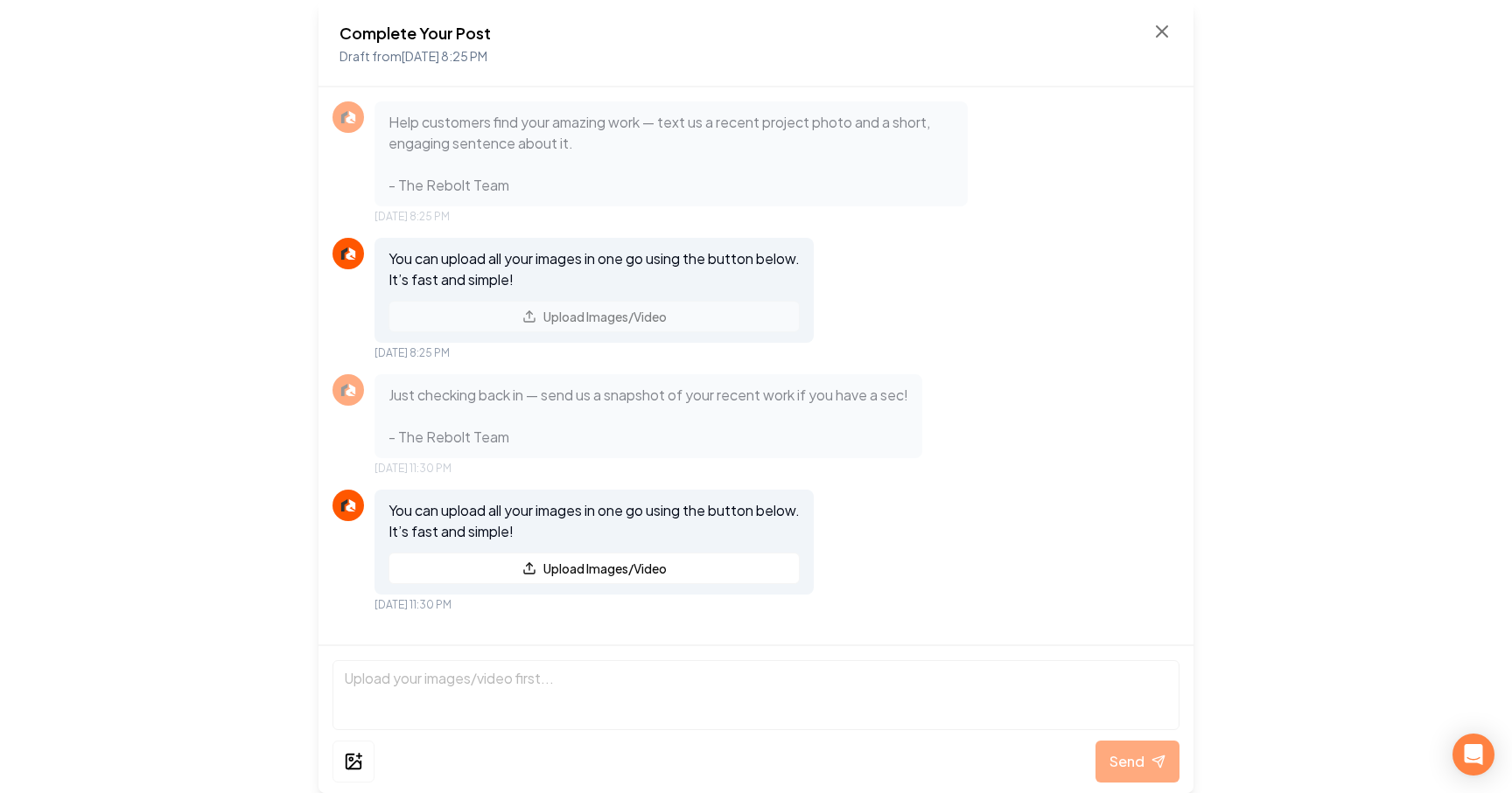
click at [1167, 15] on div "Complete Your Post Draft from [DATE] 8:25 PM" at bounding box center [756, 43] width 875 height 87
click at [1164, 20] on div "Complete Your Post Draft from [DATE] 8:25 PM" at bounding box center [756, 43] width 875 height 87
click at [1160, 27] on icon at bounding box center [1162, 32] width 21 height 21
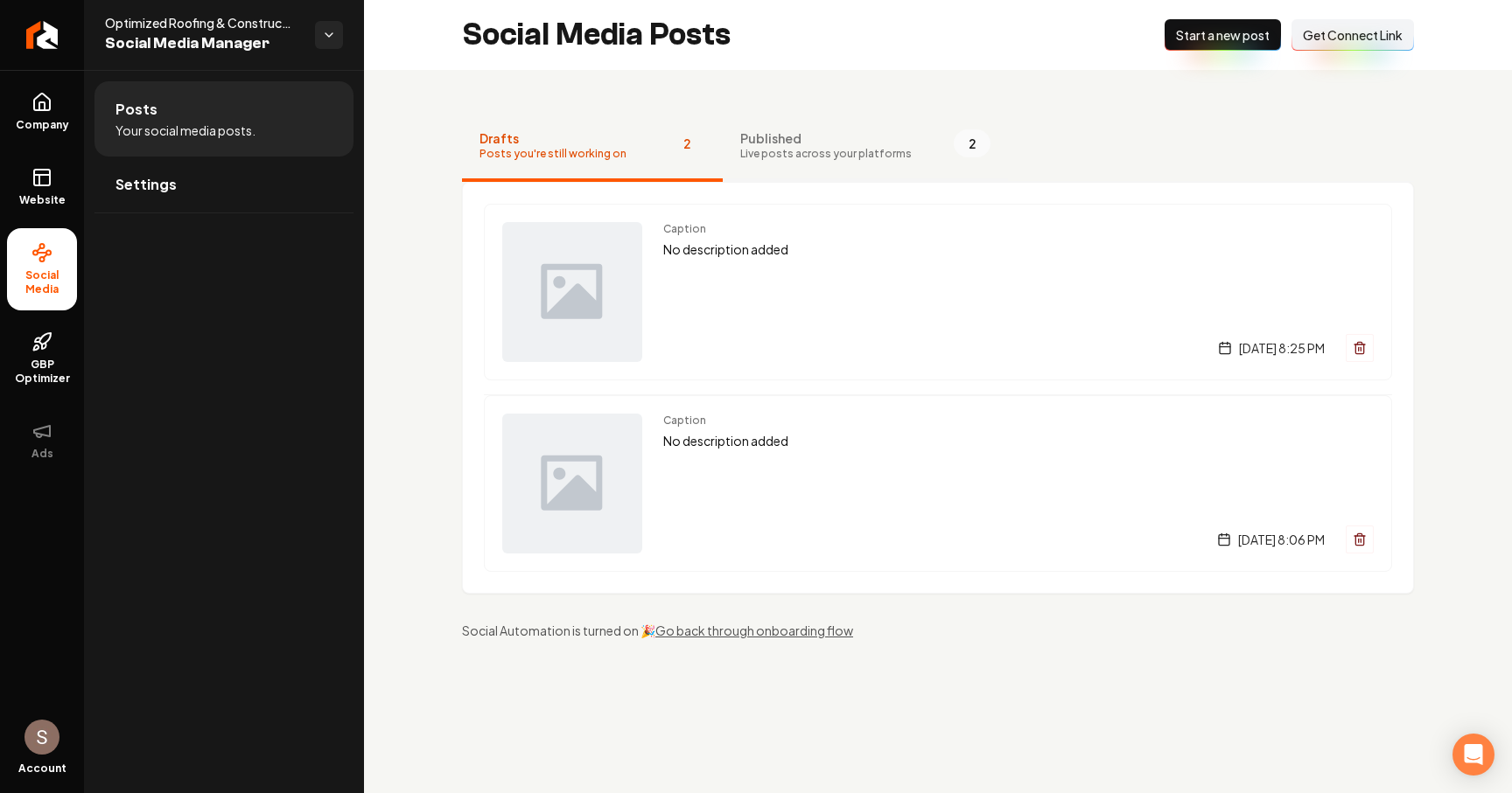
click at [799, 142] on span "Published" at bounding box center [826, 138] width 172 height 17
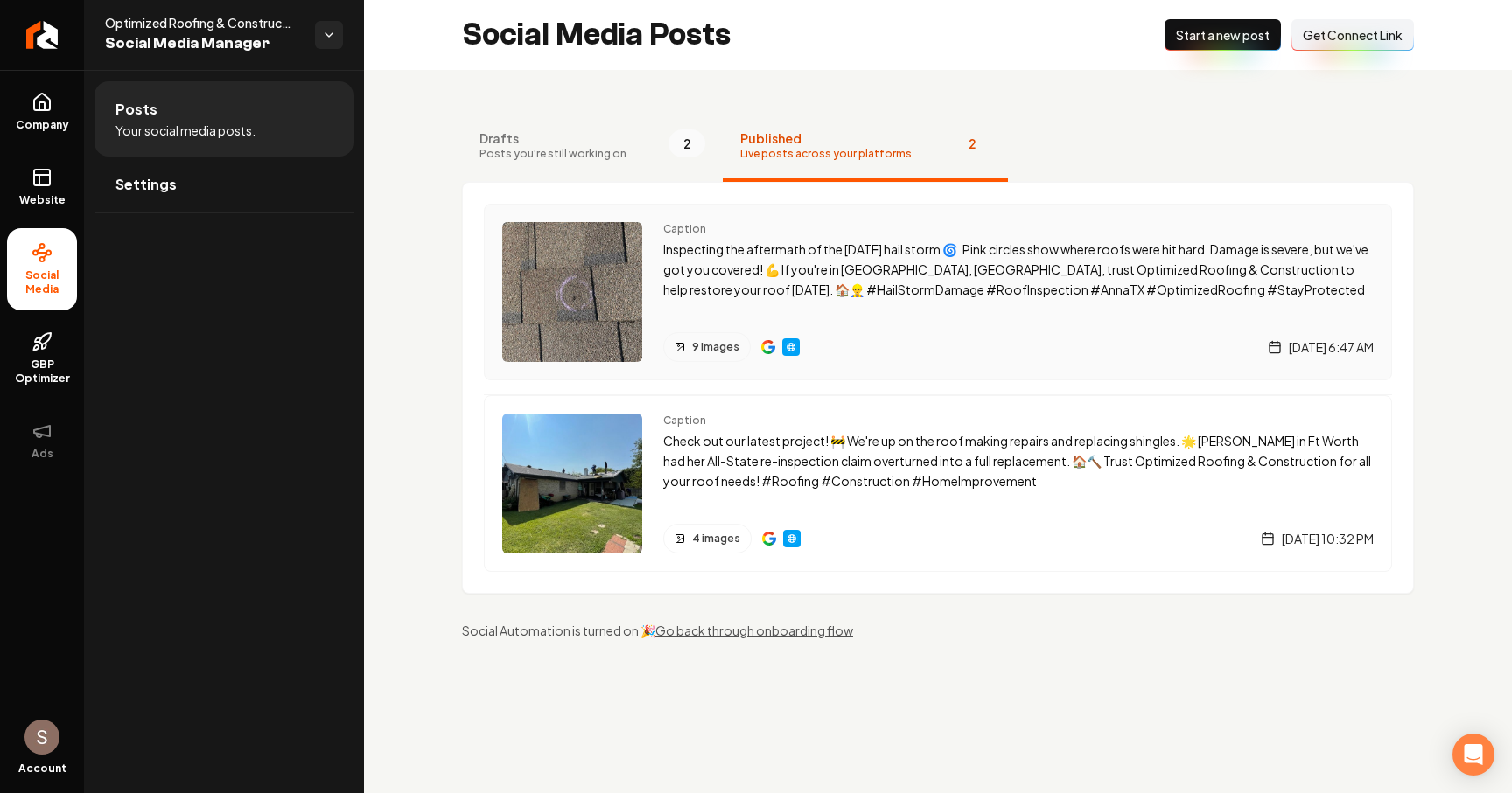
click at [868, 262] on p "Inspecting the aftermath of the [DATE] hail storm 🌀. Pink circles show where ro…" at bounding box center [1018, 270] width 711 height 60
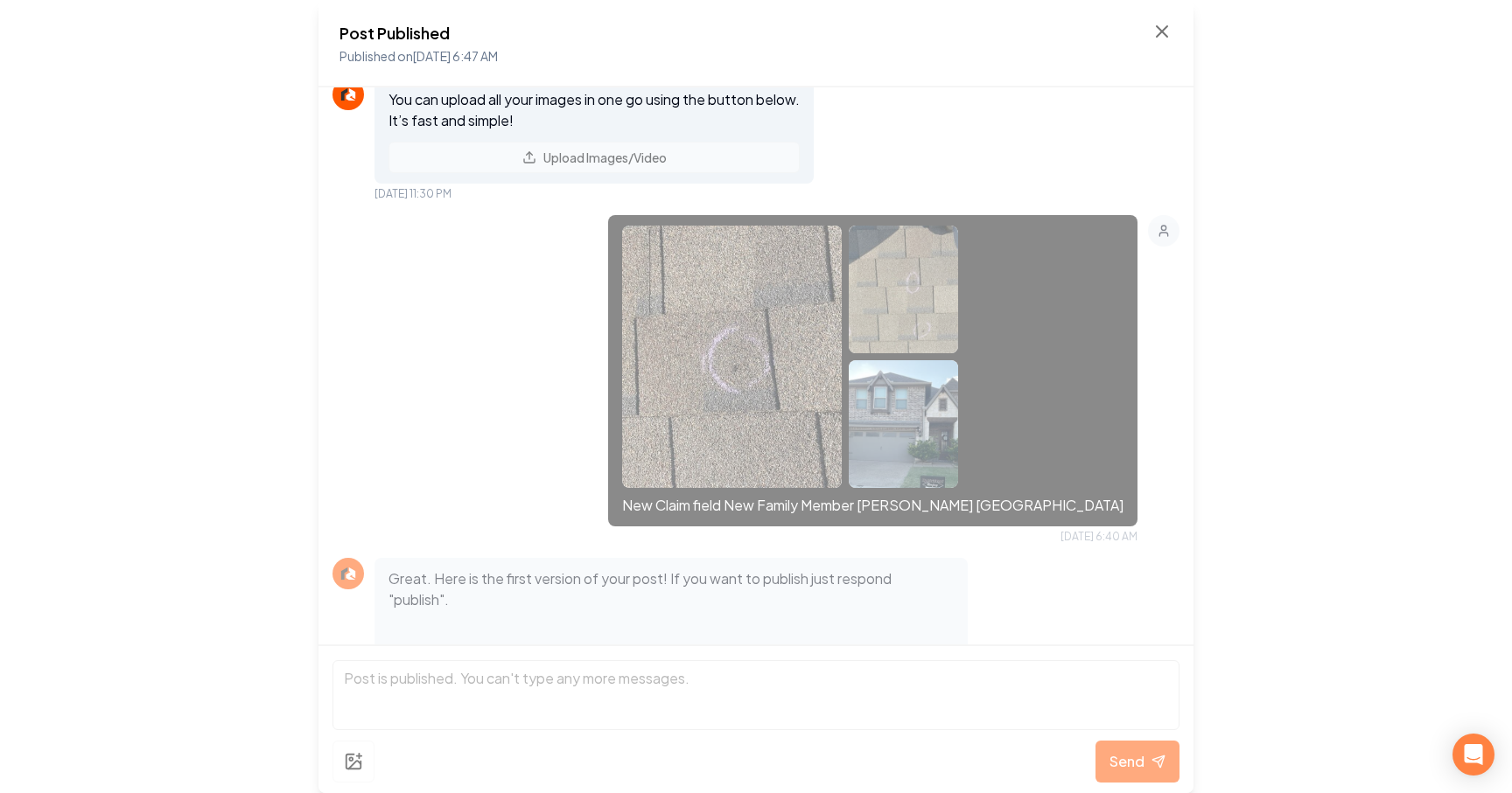
scroll to position [424, 0]
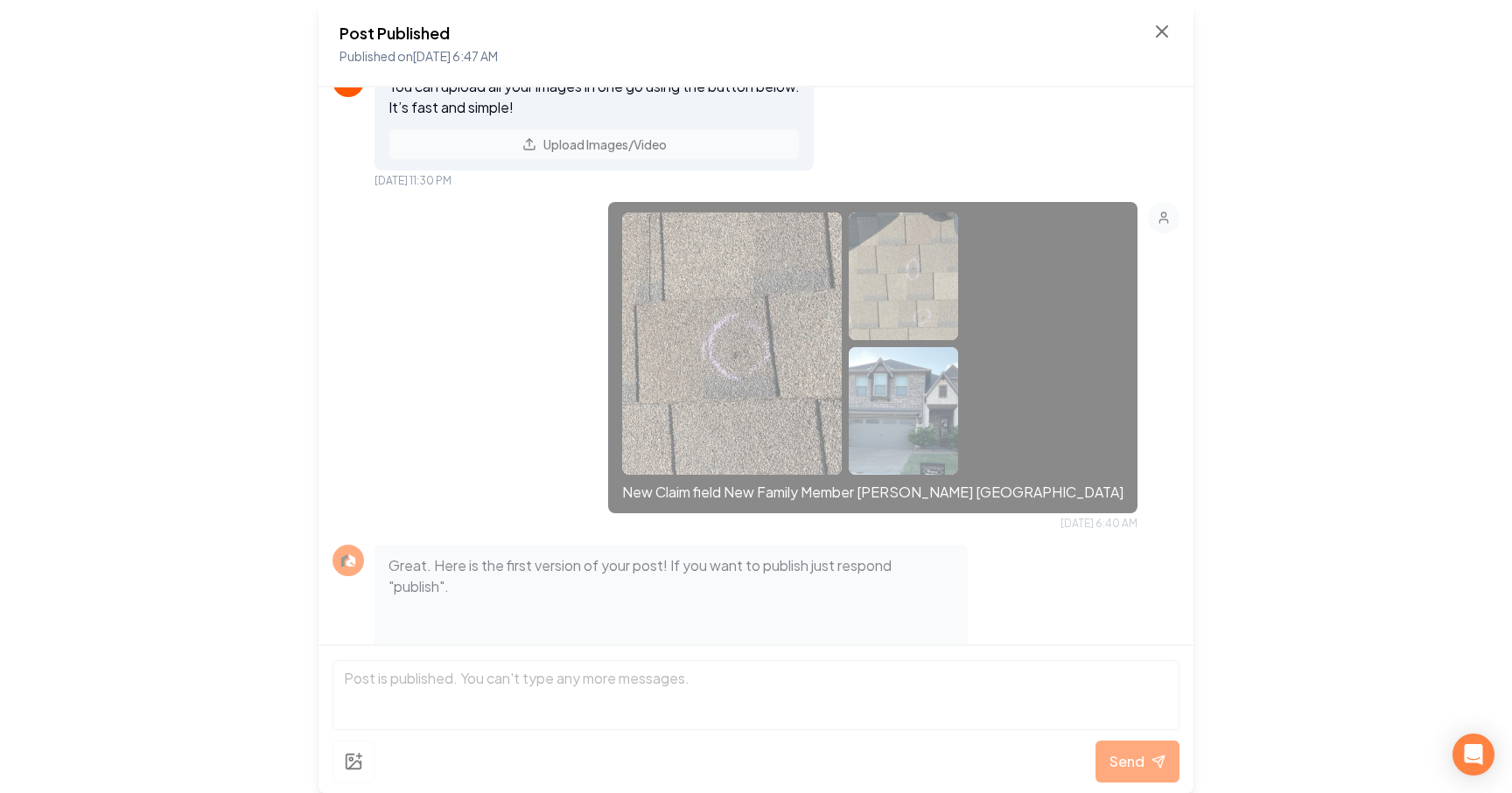
click at [841, 365] on img at bounding box center [732, 343] width 220 height 262
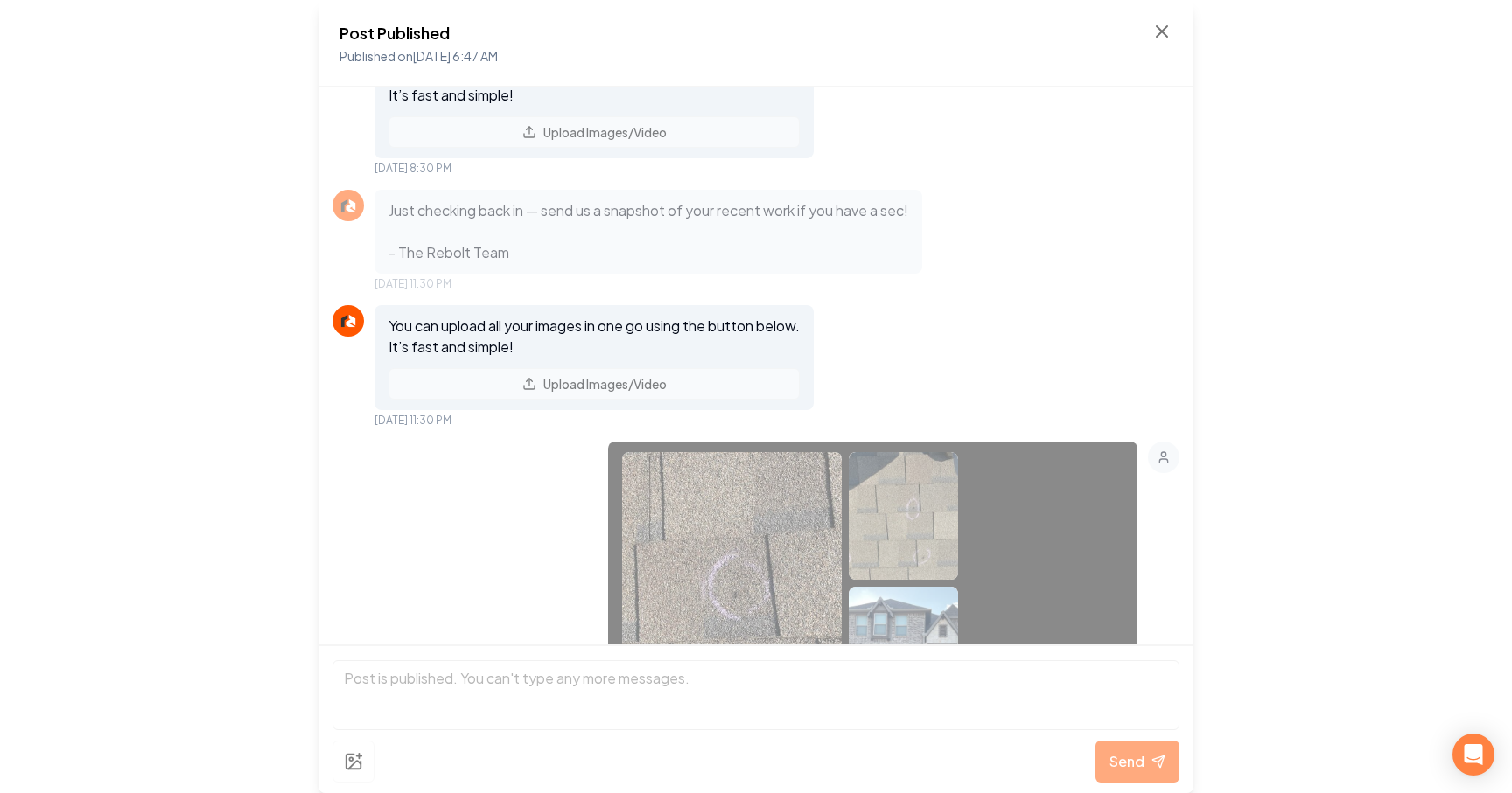
scroll to position [142, 0]
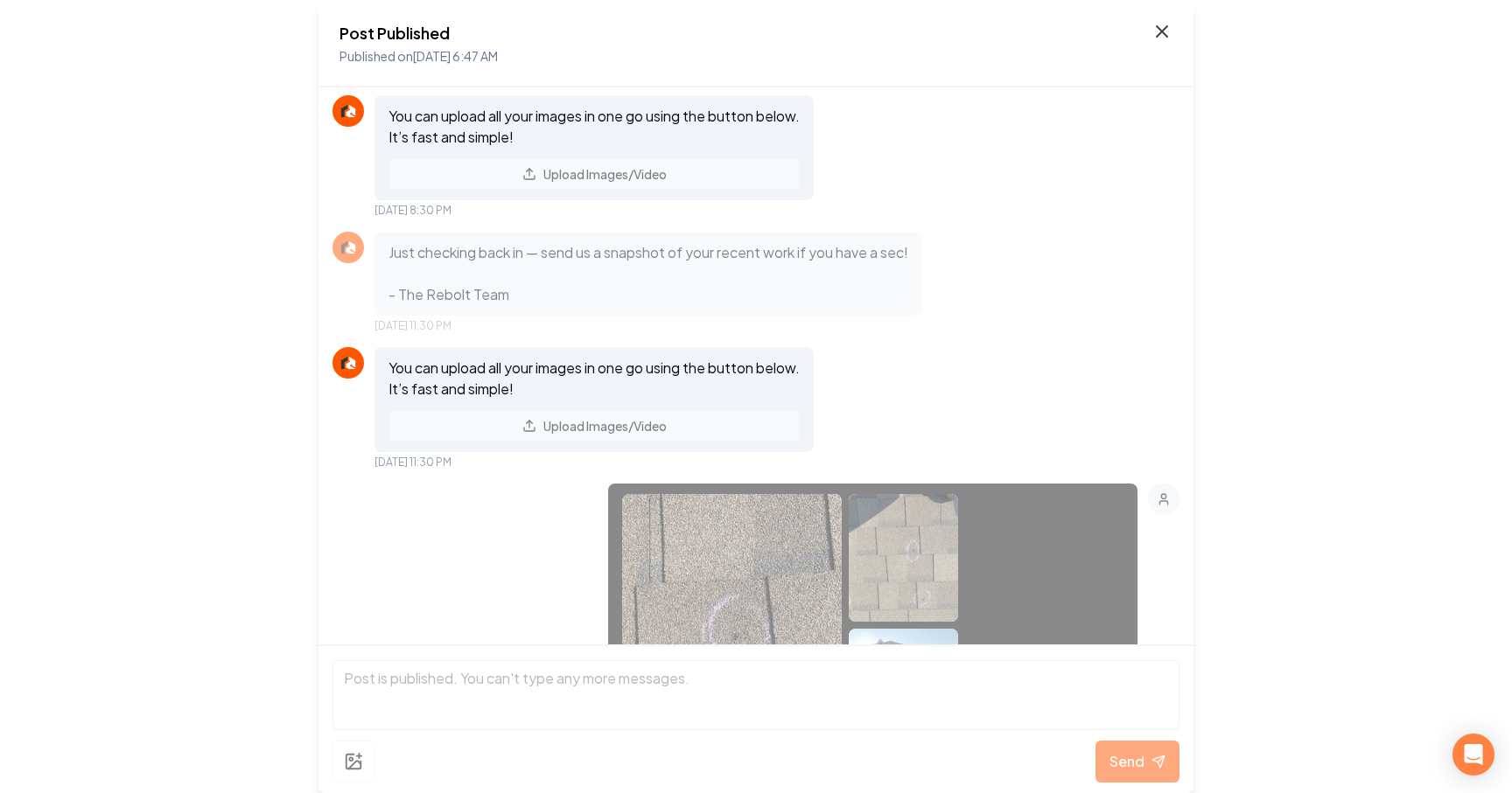
click at [1166, 21] on icon at bounding box center [1162, 32] width 21 height 21
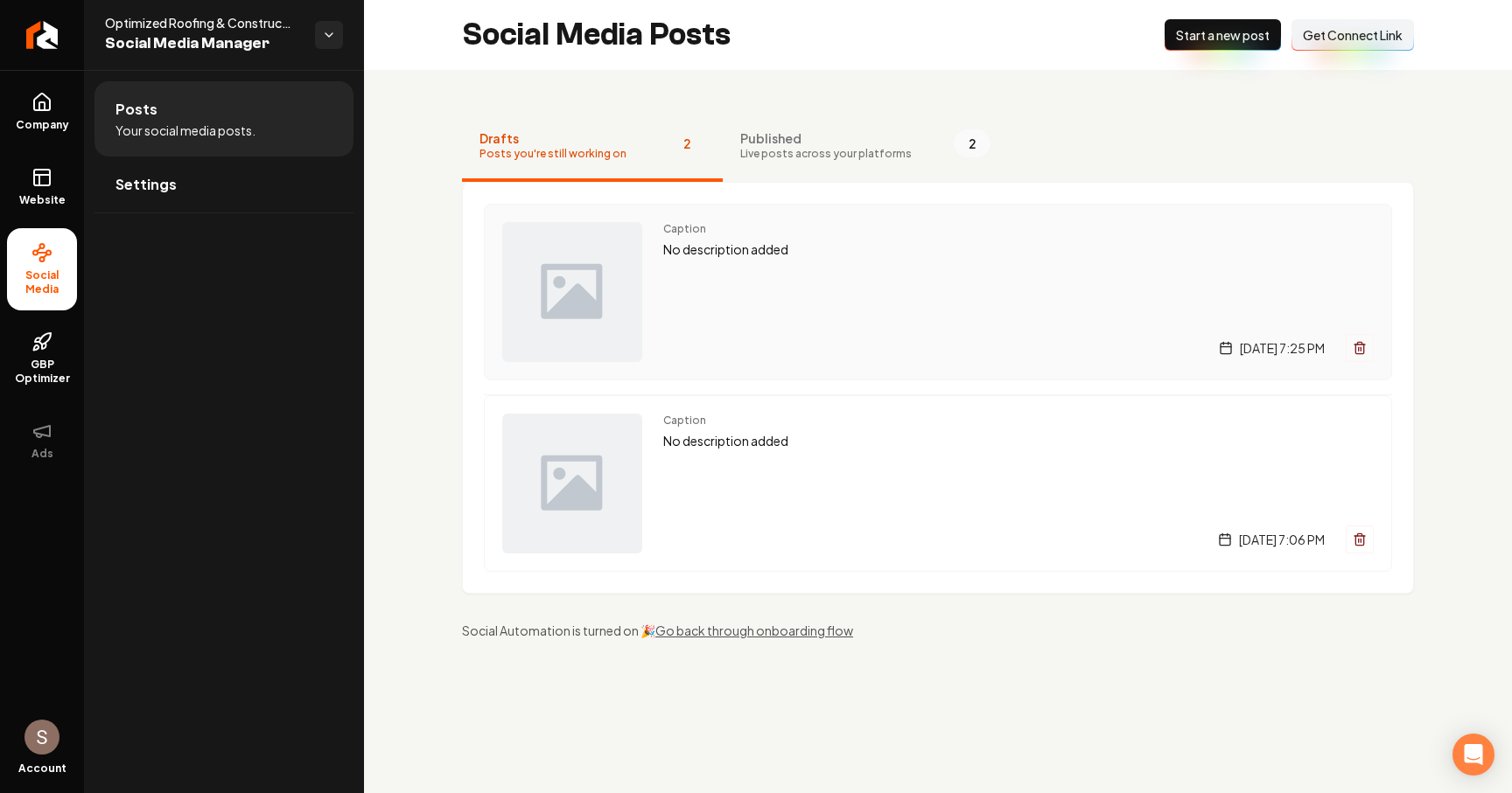
click at [831, 280] on div "Caption No description added [DATE] 7:25 PM" at bounding box center [1018, 292] width 711 height 140
